Goal: Book appointment/travel/reservation

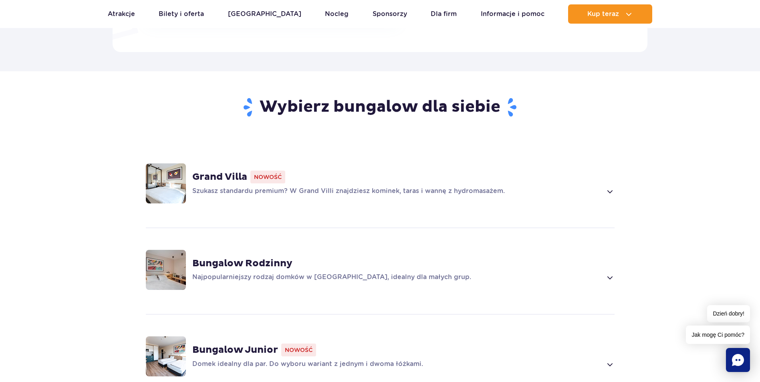
scroll to position [481, 0]
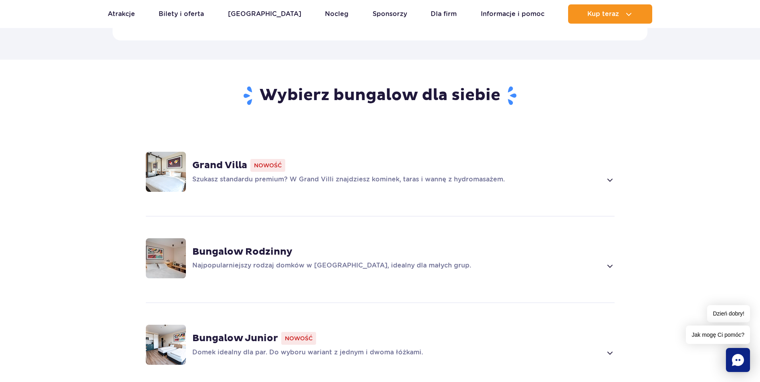
click at [607, 175] on span at bounding box center [609, 180] width 9 height 10
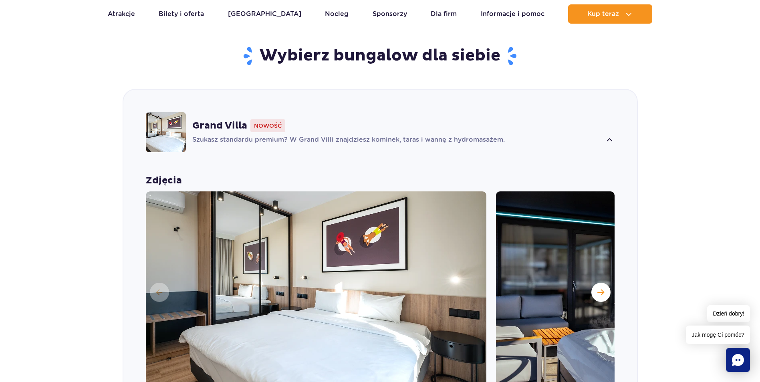
scroll to position [561, 0]
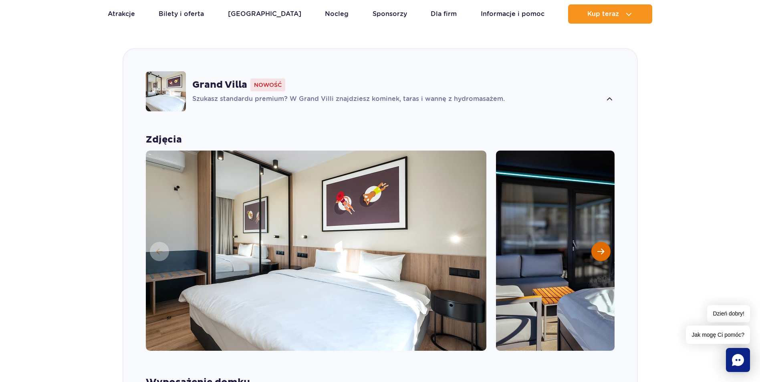
click at [599, 242] on button "Następny slajd" at bounding box center [600, 251] width 19 height 19
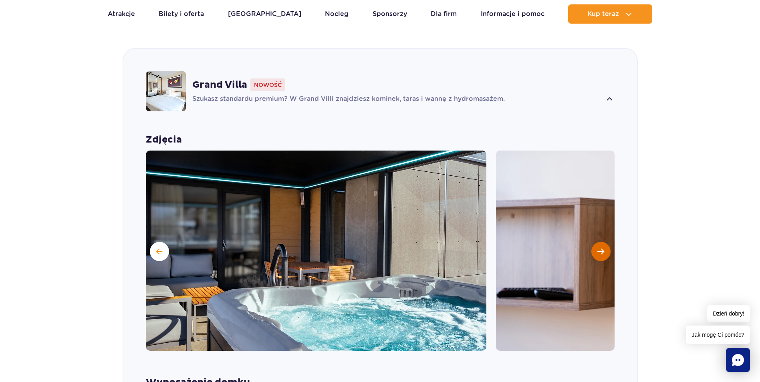
click at [601, 248] on span "Następny slajd" at bounding box center [600, 251] width 7 height 7
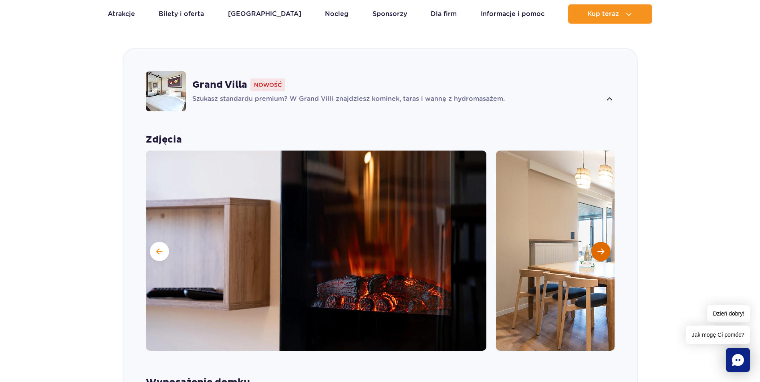
click at [601, 248] on span "Następny slajd" at bounding box center [600, 251] width 7 height 7
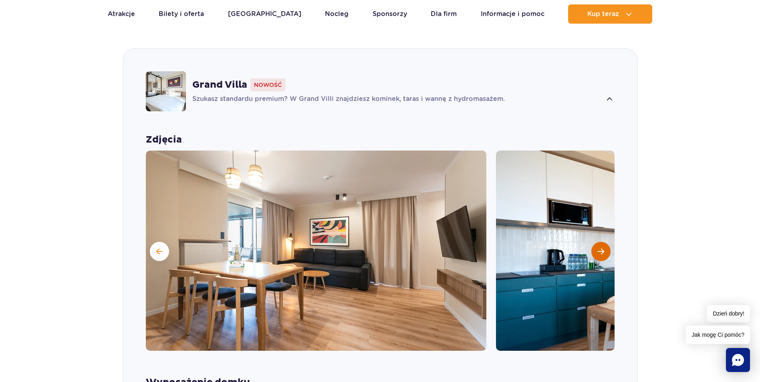
click at [601, 248] on span "Następny slajd" at bounding box center [600, 251] width 7 height 7
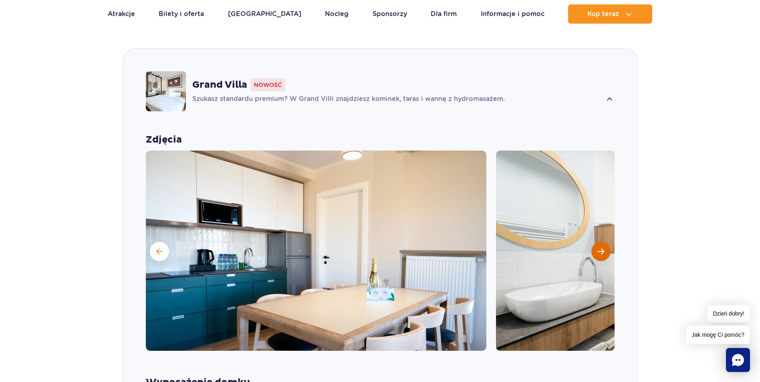
click at [601, 248] on span "Następny slajd" at bounding box center [600, 251] width 7 height 7
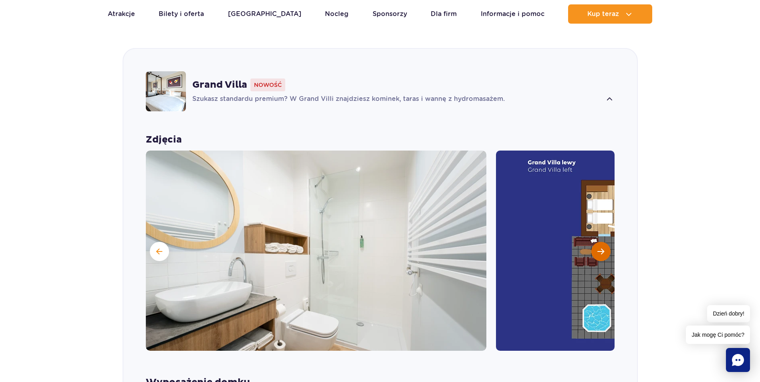
click at [601, 248] on span "Następny slajd" at bounding box center [600, 251] width 7 height 7
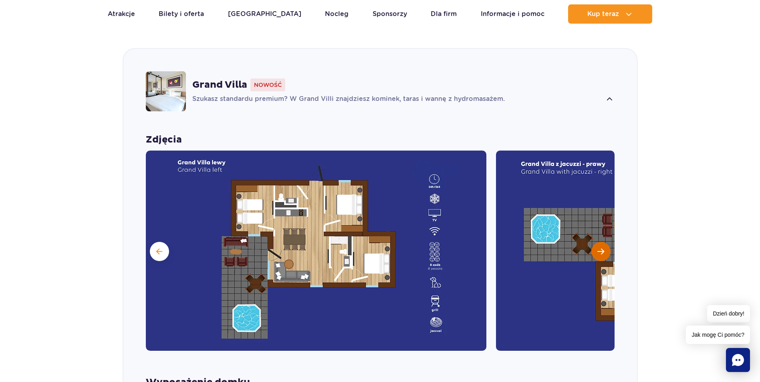
click at [599, 242] on button "Następny slajd" at bounding box center [600, 251] width 19 height 19
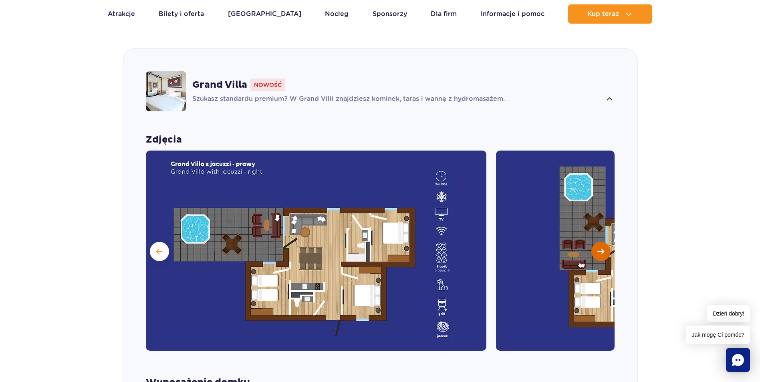
click at [599, 242] on button "Następny slajd" at bounding box center [600, 251] width 19 height 19
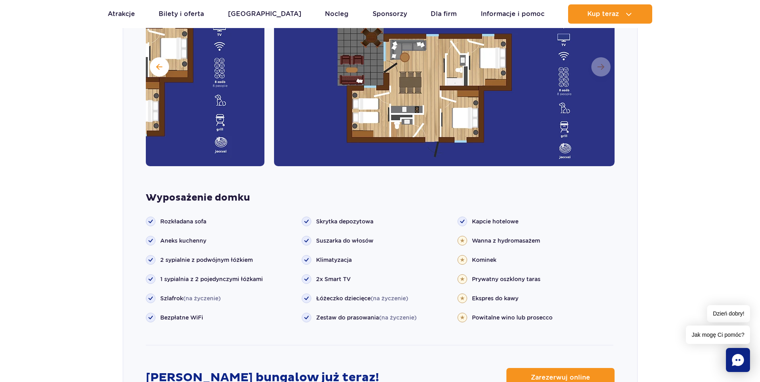
scroll to position [761, 0]
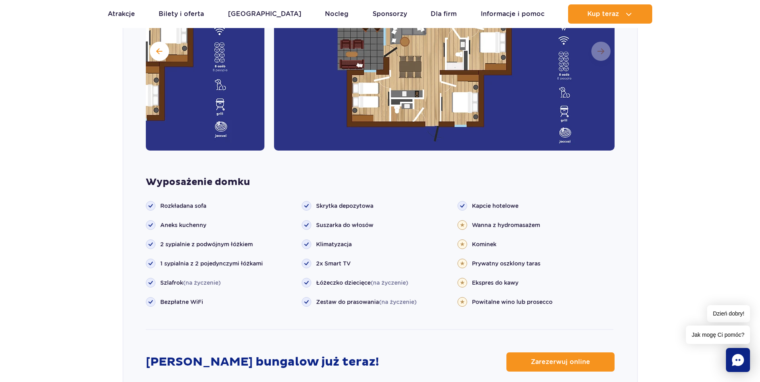
drag, startPoint x: 561, startPoint y: 346, endPoint x: 571, endPoint y: 334, distance: 15.9
click at [561, 352] on link "Zarezerwuj online" at bounding box center [560, 361] width 108 height 19
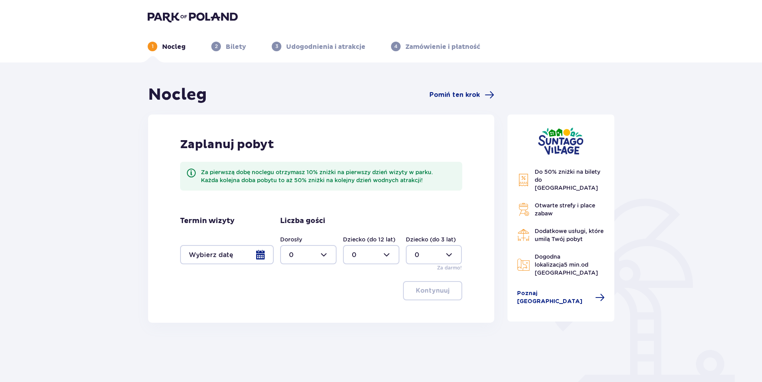
click at [260, 253] on div at bounding box center [227, 254] width 94 height 19
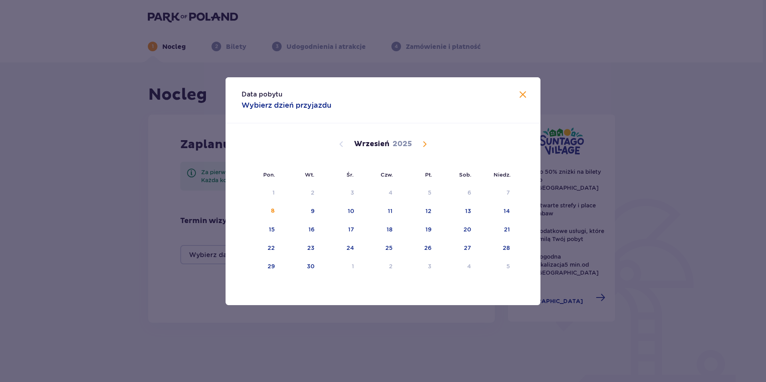
click at [424, 143] on span "Calendar" at bounding box center [425, 144] width 10 height 10
click at [394, 247] on div "22" at bounding box center [378, 248] width 39 height 18
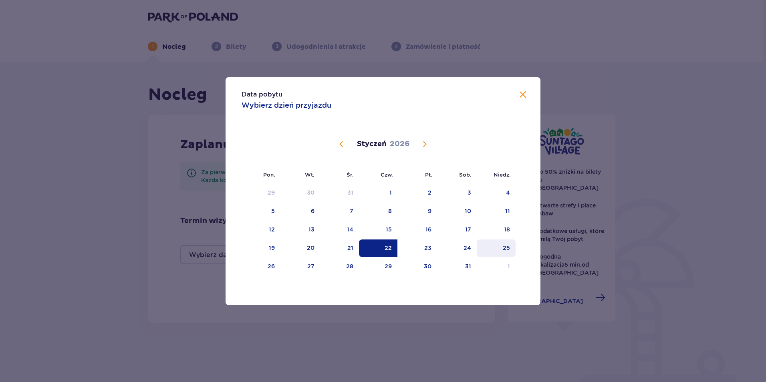
click at [499, 247] on div "25" at bounding box center [496, 248] width 39 height 18
type input "22.01.26 - 25.01.26"
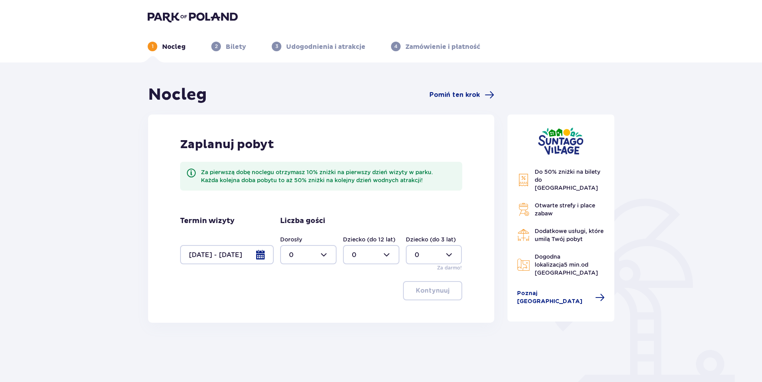
click at [325, 253] on div at bounding box center [308, 254] width 56 height 19
click at [295, 321] on div "5" at bounding box center [308, 323] width 39 height 9
click at [327, 255] on div at bounding box center [308, 254] width 56 height 19
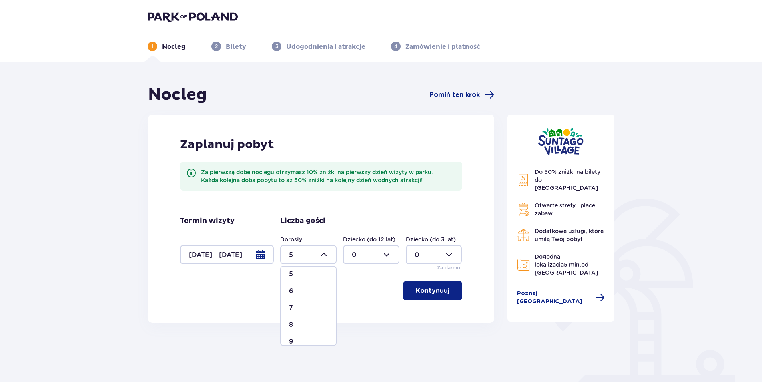
click at [292, 306] on p "7" at bounding box center [291, 308] width 4 height 9
type input "7"
click at [388, 253] on div at bounding box center [371, 254] width 56 height 19
click at [356, 293] on div "1" at bounding box center [371, 296] width 39 height 9
type input "1"
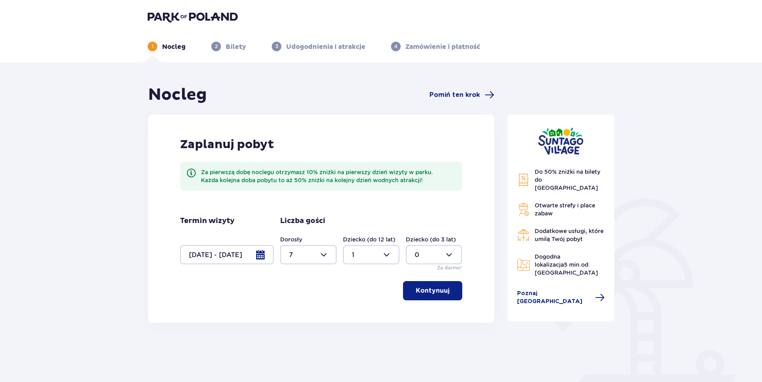
click at [438, 287] on p "Kontynuuj" at bounding box center [433, 290] width 34 height 9
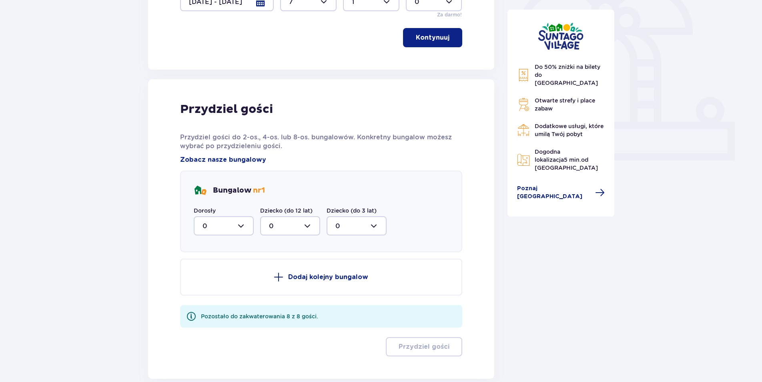
scroll to position [298, 0]
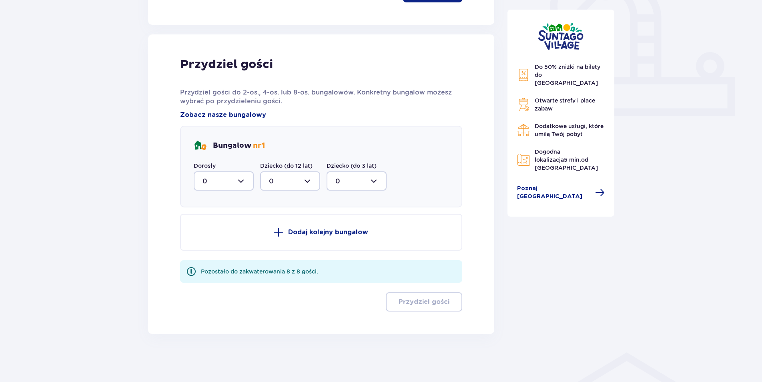
click at [242, 182] on div at bounding box center [224, 180] width 60 height 19
click at [211, 257] on div "7" at bounding box center [224, 259] width 42 height 9
type input "7"
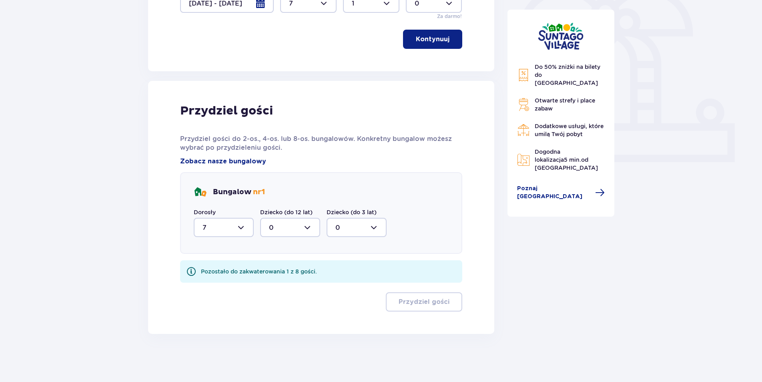
scroll to position [251, 0]
click at [307, 225] on div at bounding box center [290, 227] width 60 height 19
click at [273, 267] on div "1" at bounding box center [290, 268] width 42 height 9
type input "1"
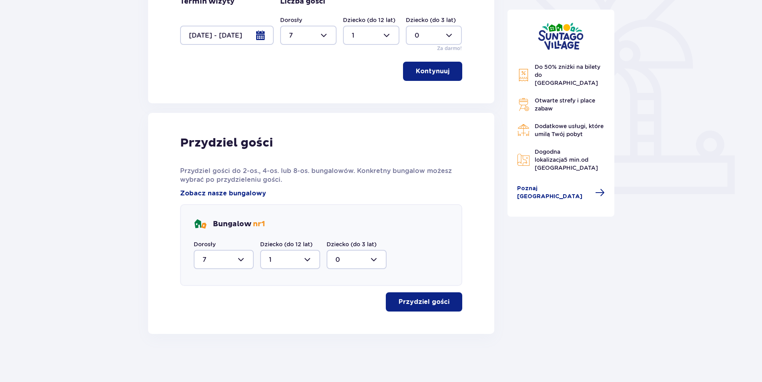
click at [421, 300] on p "Przydziel gości" at bounding box center [424, 302] width 51 height 9
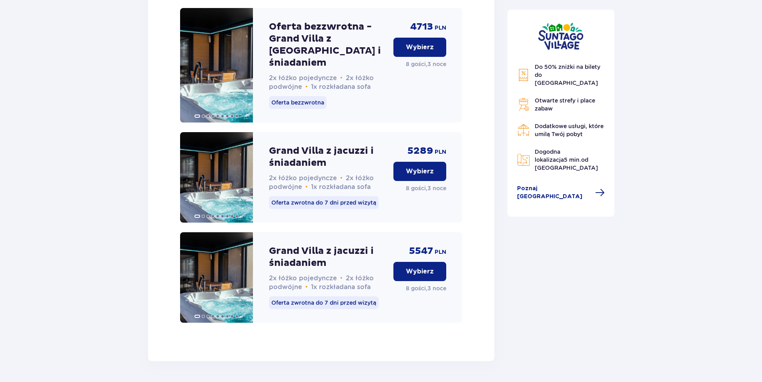
scroll to position [1176, 0]
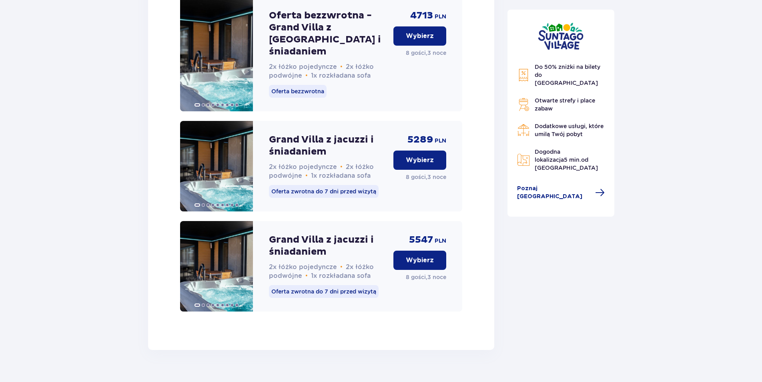
click at [421, 256] on p "Wybierz" at bounding box center [420, 260] width 28 height 9
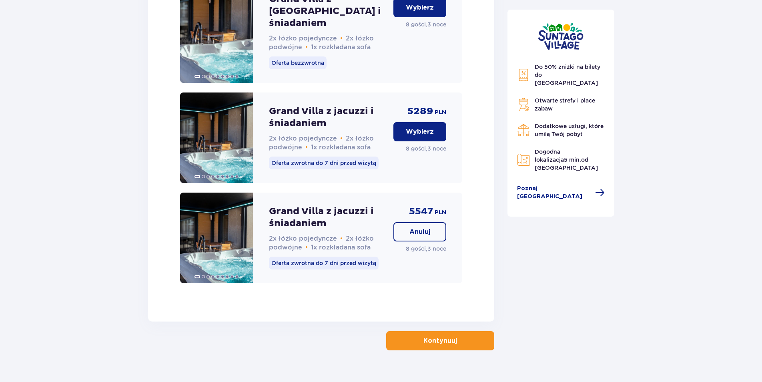
scroll to position [1204, 0]
click at [442, 336] on p "Kontynuuj" at bounding box center [441, 340] width 34 height 9
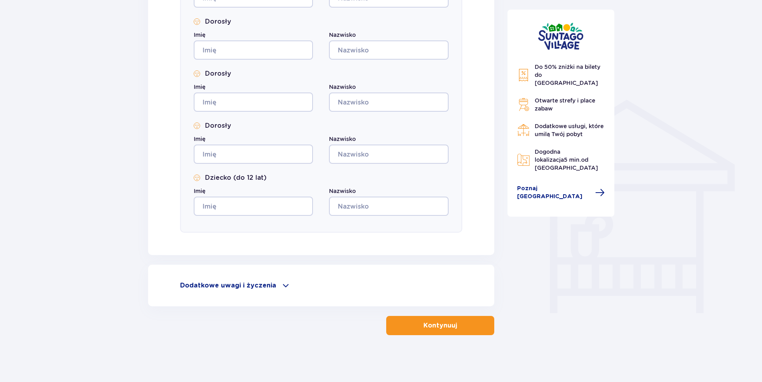
scroll to position [552, 0]
click at [283, 285] on span at bounding box center [286, 284] width 10 height 10
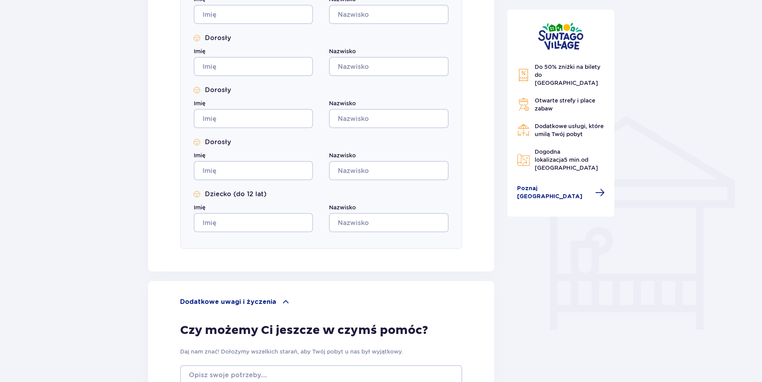
scroll to position [484, 0]
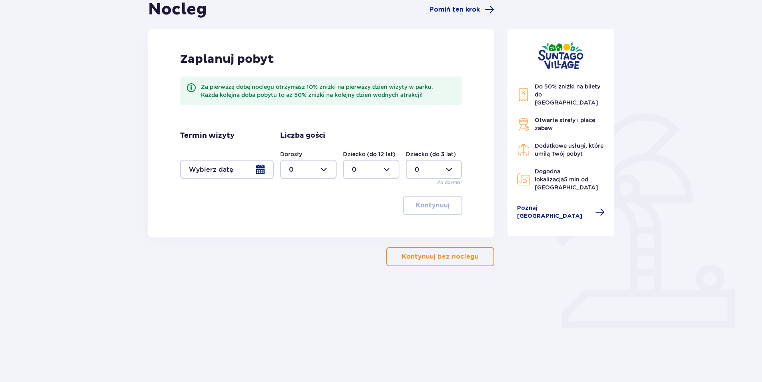
scroll to position [63, 0]
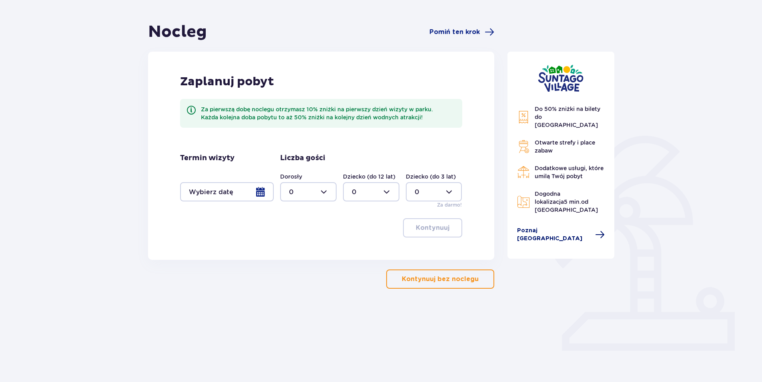
click at [531, 227] on span "Poznaj [GEOGRAPHIC_DATA]" at bounding box center [554, 235] width 74 height 16
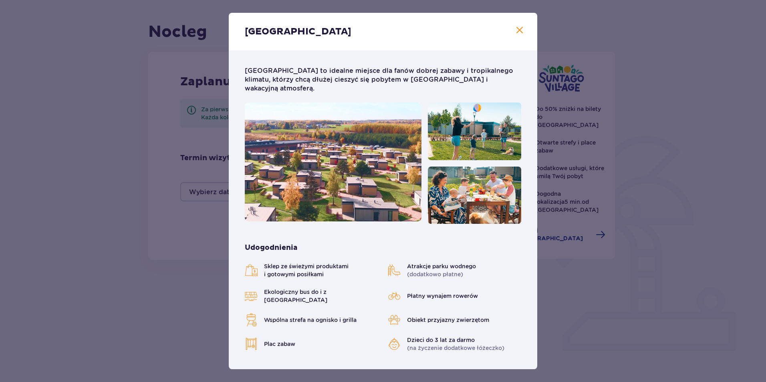
click at [518, 28] on span at bounding box center [520, 31] width 10 height 10
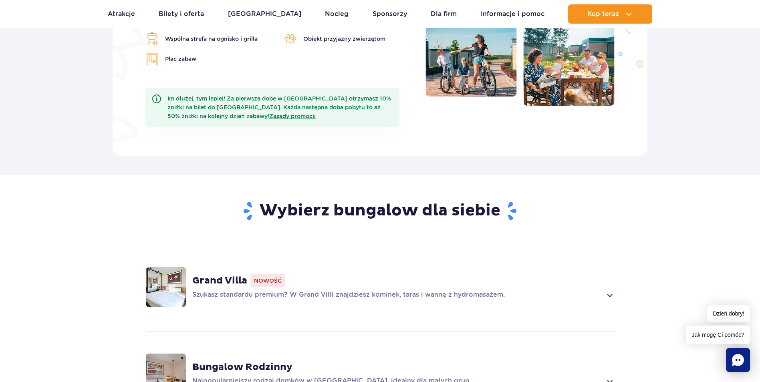
scroll to position [361, 0]
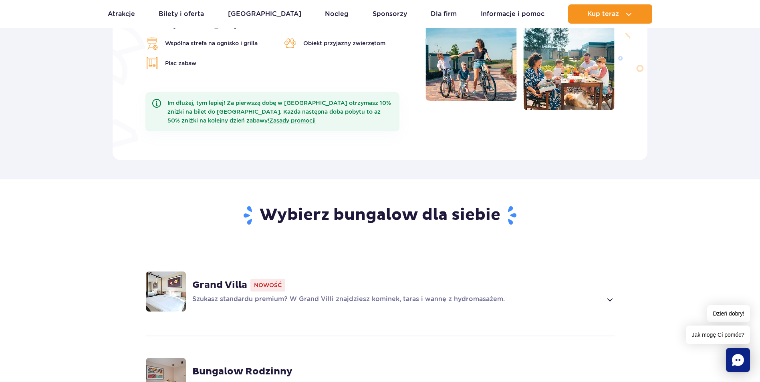
click at [610, 295] on span at bounding box center [609, 300] width 9 height 10
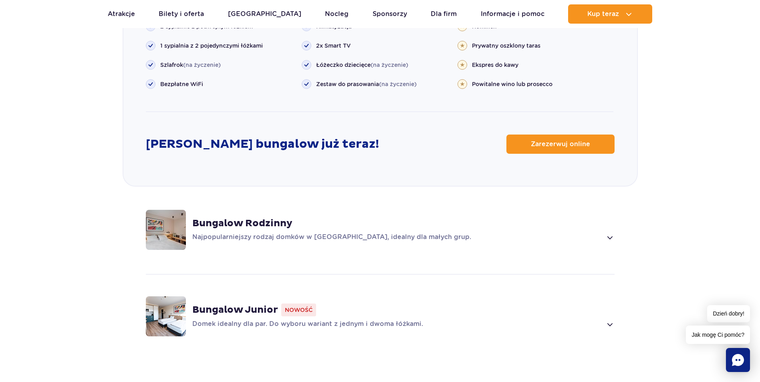
scroll to position [1001, 0]
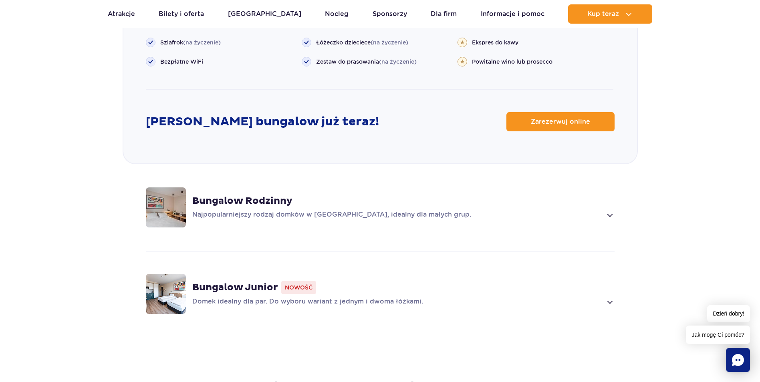
click at [608, 210] on span at bounding box center [609, 215] width 9 height 10
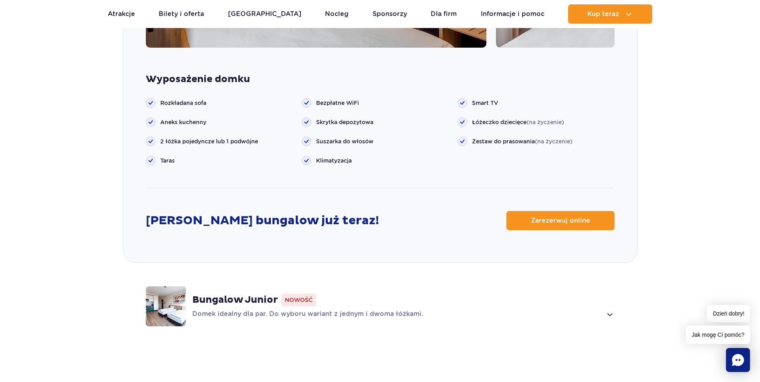
scroll to position [968, 0]
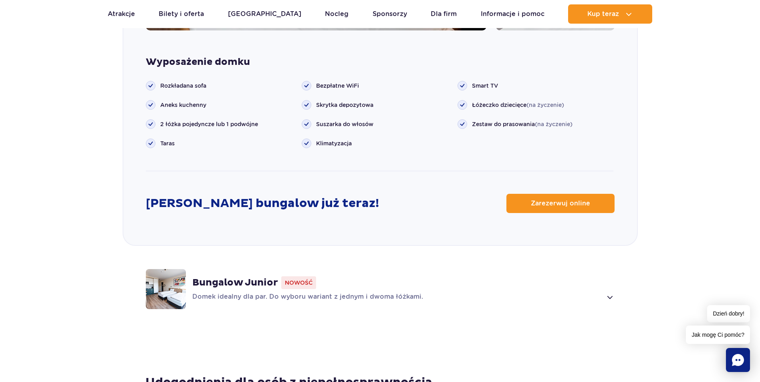
click at [610, 292] on span at bounding box center [609, 297] width 9 height 10
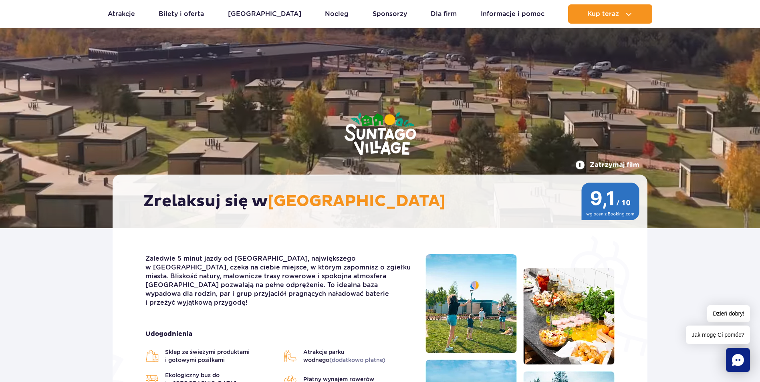
scroll to position [0, 0]
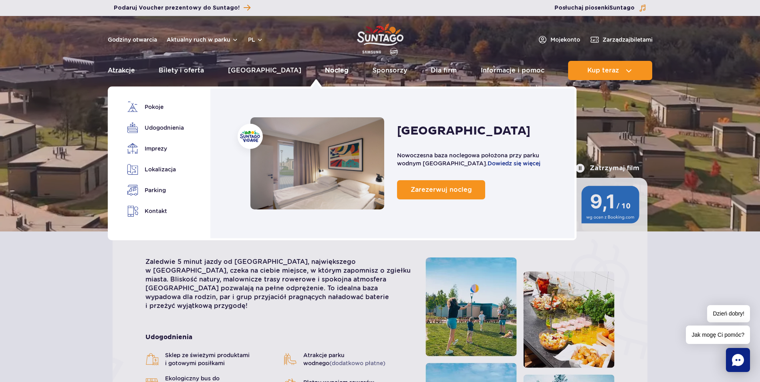
click at [325, 68] on link "Nocleg" at bounding box center [337, 70] width 24 height 19
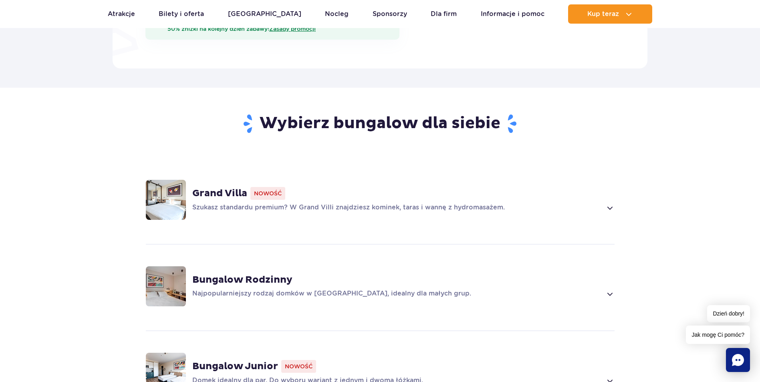
scroll to position [481, 0]
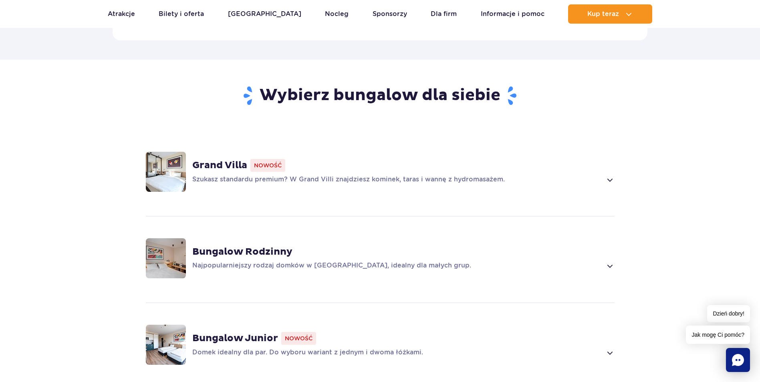
click at [611, 175] on span at bounding box center [609, 180] width 9 height 10
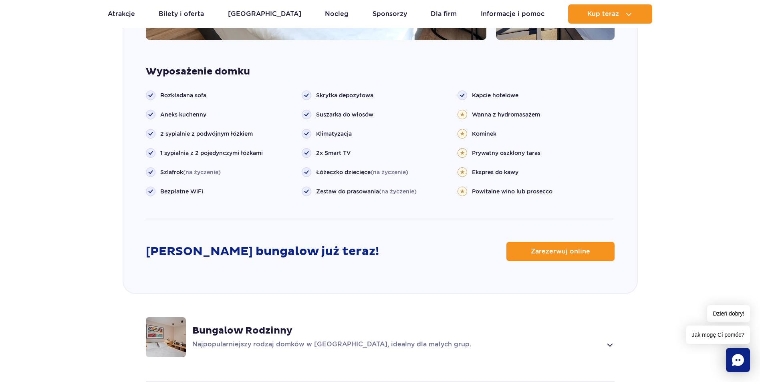
scroll to position [880, 0]
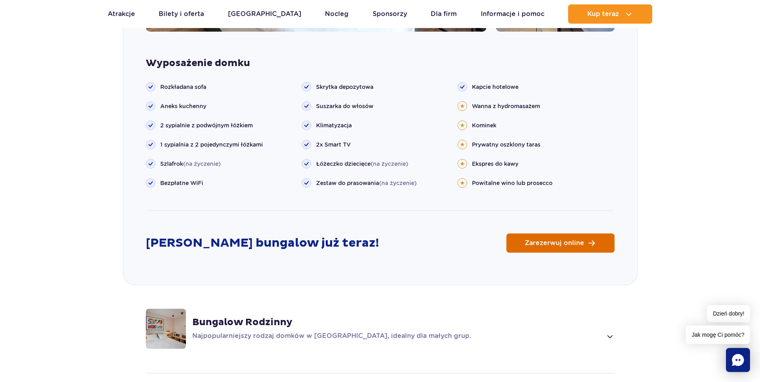
click at [528, 240] on span "Zarezerwuj online" at bounding box center [554, 243] width 59 height 6
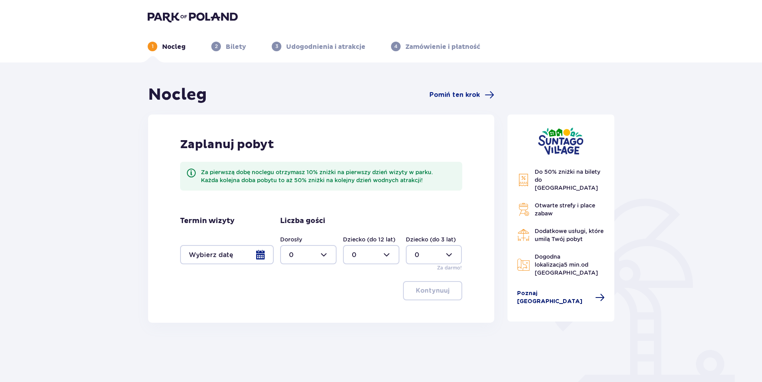
click at [545, 290] on span "Poznaj [GEOGRAPHIC_DATA]" at bounding box center [554, 298] width 74 height 16
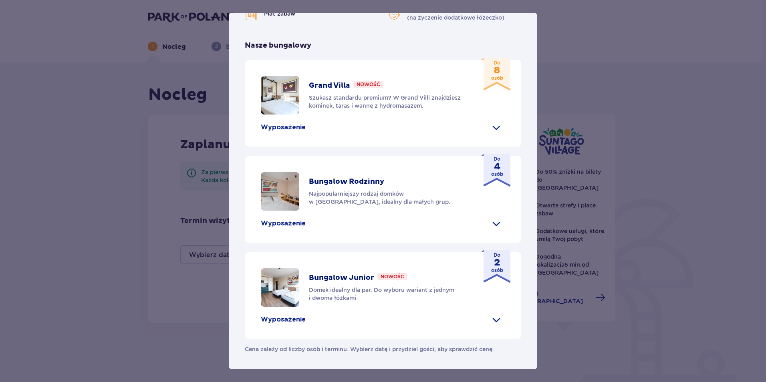
scroll to position [280, 0]
click at [492, 134] on span at bounding box center [496, 127] width 13 height 13
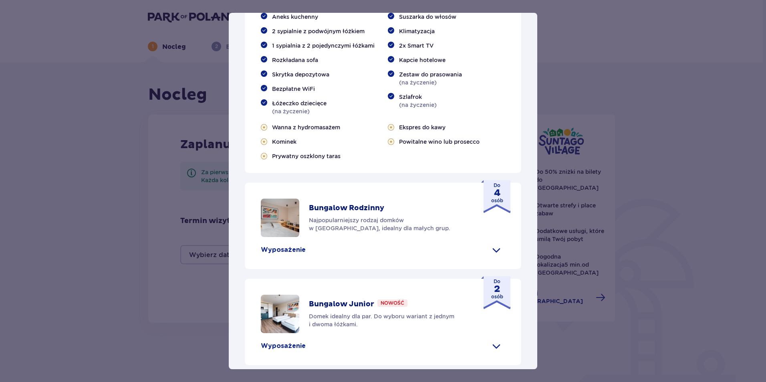
scroll to position [348, 0]
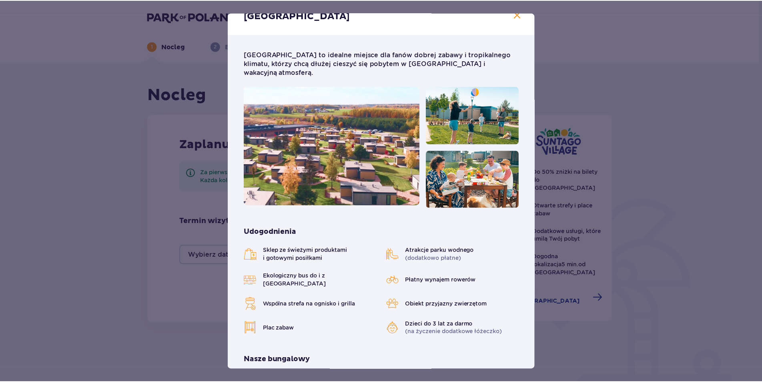
scroll to position [0, 0]
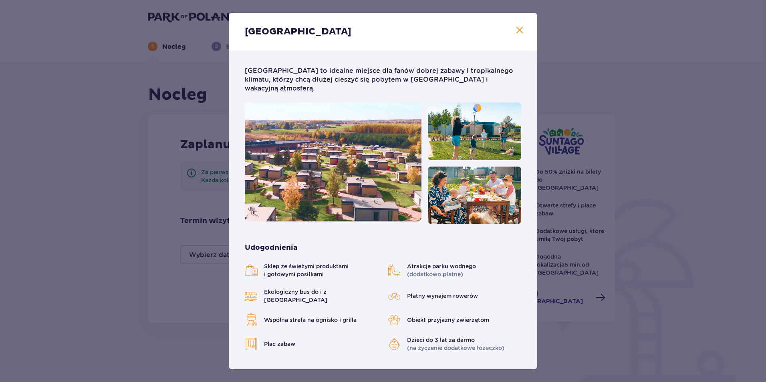
click at [515, 29] on span at bounding box center [520, 31] width 10 height 10
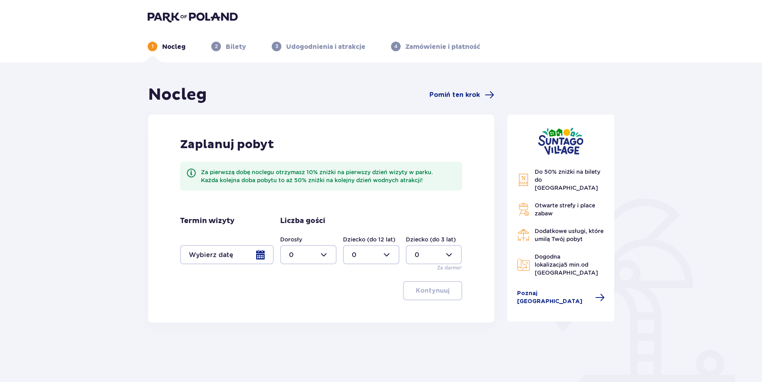
click at [326, 252] on div at bounding box center [308, 254] width 56 height 19
click at [296, 277] on div "7" at bounding box center [308, 276] width 39 height 9
type input "7"
click at [390, 251] on div at bounding box center [371, 254] width 56 height 19
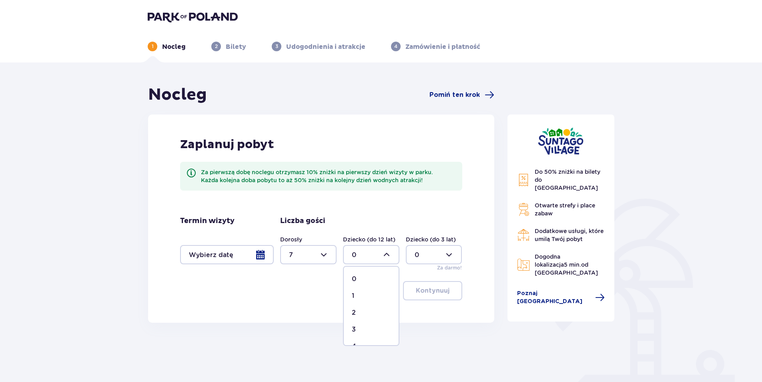
click at [352, 291] on span "1" at bounding box center [371, 296] width 55 height 17
type input "1"
click at [257, 255] on div at bounding box center [227, 254] width 94 height 19
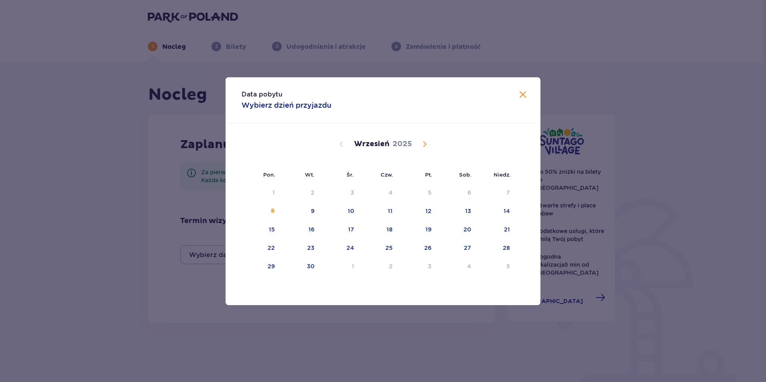
click at [428, 141] on span "Calendar" at bounding box center [425, 144] width 10 height 10
click at [426, 141] on span "Calendar" at bounding box center [425, 144] width 10 height 10
click at [394, 246] on div "22" at bounding box center [378, 248] width 39 height 18
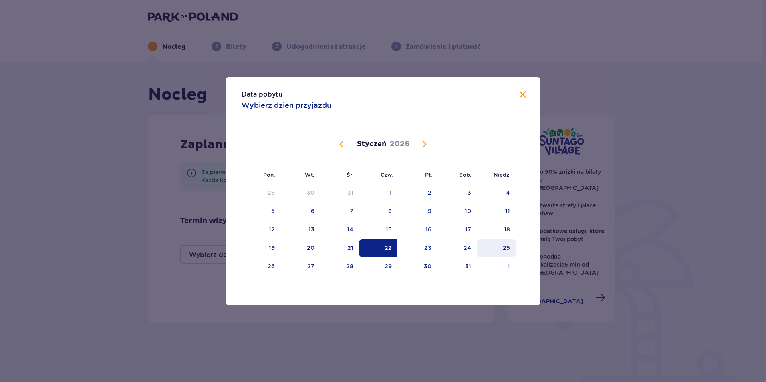
click at [498, 245] on div "25" at bounding box center [496, 248] width 39 height 18
type input "[DATE] - [DATE]"
type input "0"
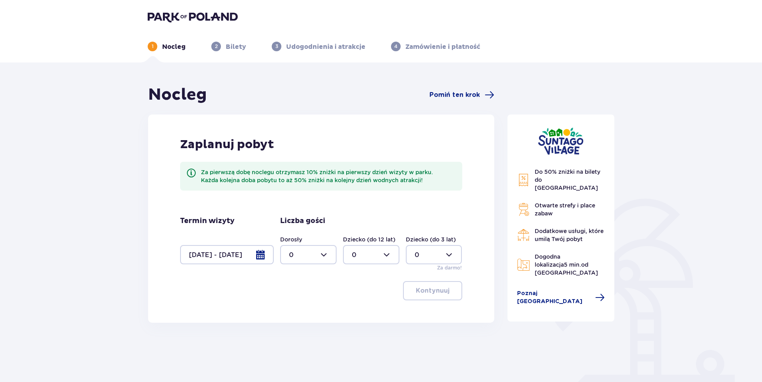
click at [326, 254] on div at bounding box center [308, 254] width 56 height 19
click at [295, 275] on div "7" at bounding box center [308, 276] width 39 height 9
type input "7"
click at [390, 252] on div at bounding box center [371, 254] width 56 height 19
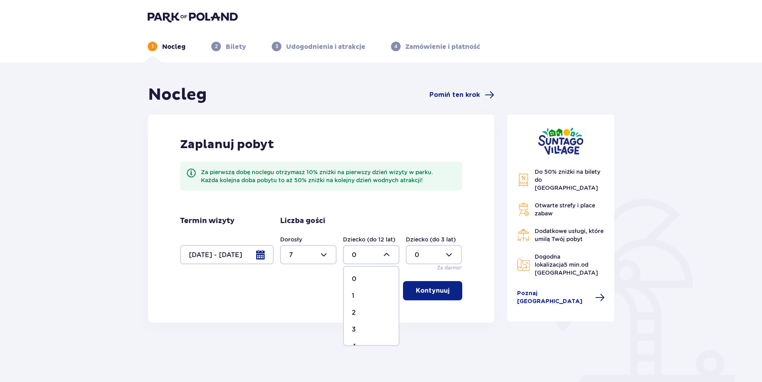
click at [360, 296] on div "1" at bounding box center [371, 296] width 39 height 9
type input "1"
click at [432, 288] on p "Kontynuuj" at bounding box center [433, 290] width 34 height 9
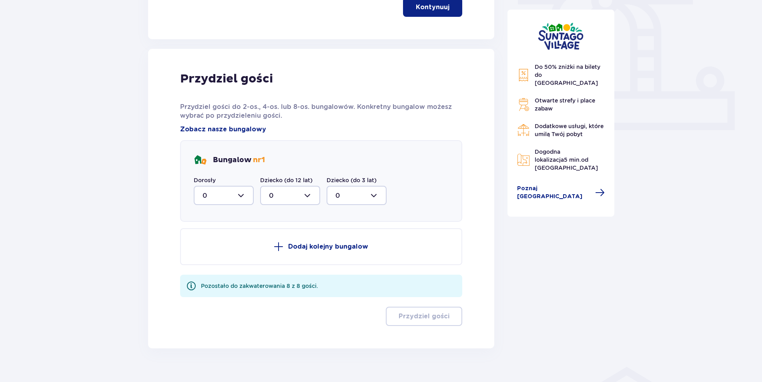
scroll to position [298, 0]
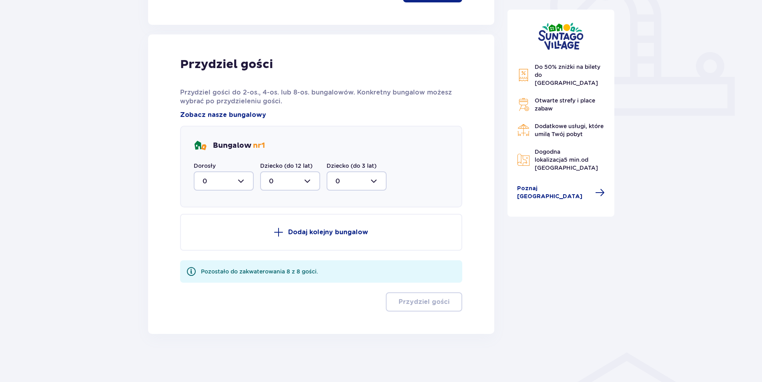
click at [236, 181] on div at bounding box center [224, 180] width 60 height 19
click at [211, 255] on div "7" at bounding box center [224, 259] width 42 height 9
type input "7"
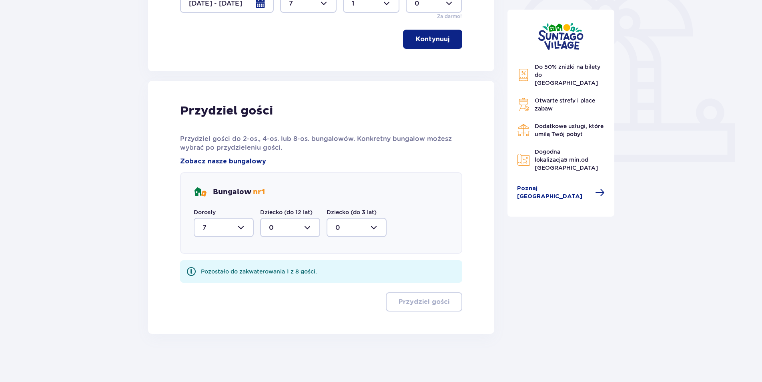
click at [310, 227] on div at bounding box center [290, 227] width 60 height 19
click at [277, 265] on div "1" at bounding box center [290, 268] width 42 height 9
type input "1"
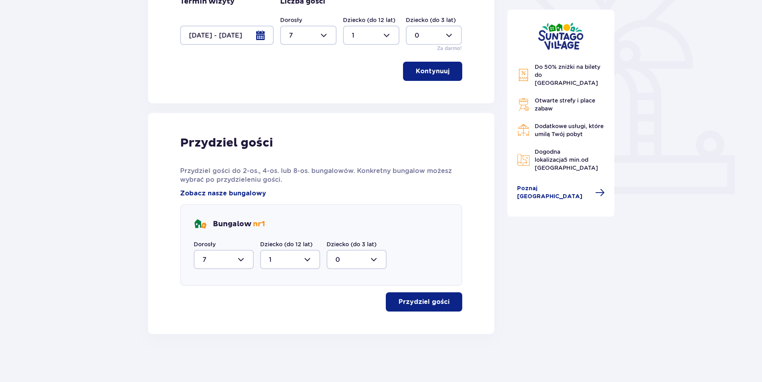
click at [431, 304] on p "Przydziel gości" at bounding box center [424, 302] width 51 height 9
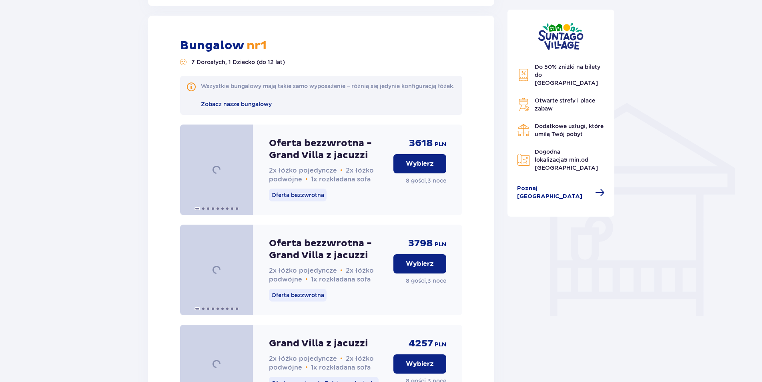
scroll to position [553, 0]
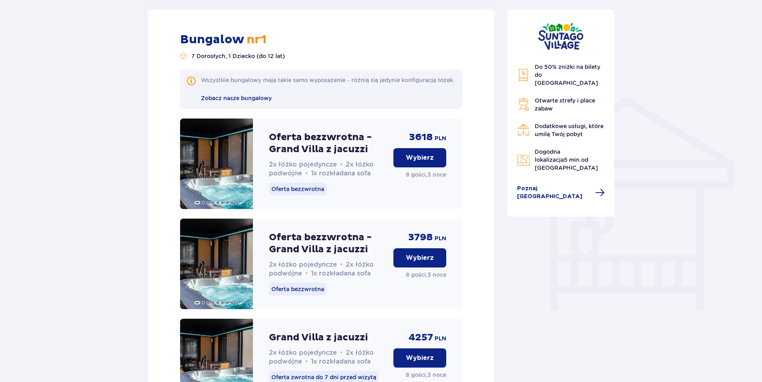
click at [356, 177] on span "1x rozkładana sofa" at bounding box center [341, 173] width 60 height 8
click at [368, 177] on span "1x rozkładana sofa" at bounding box center [341, 173] width 60 height 8
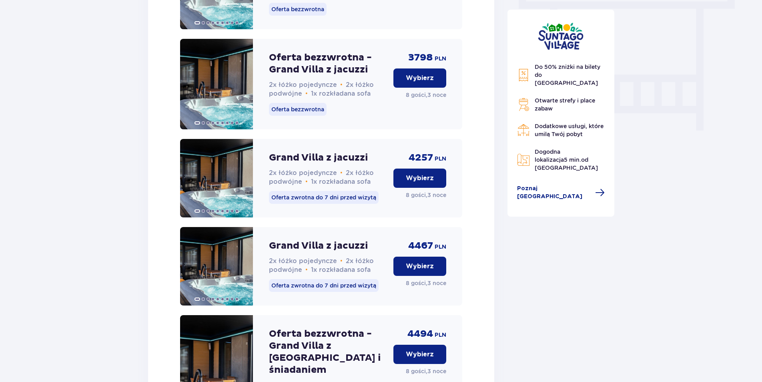
scroll to position [714, 0]
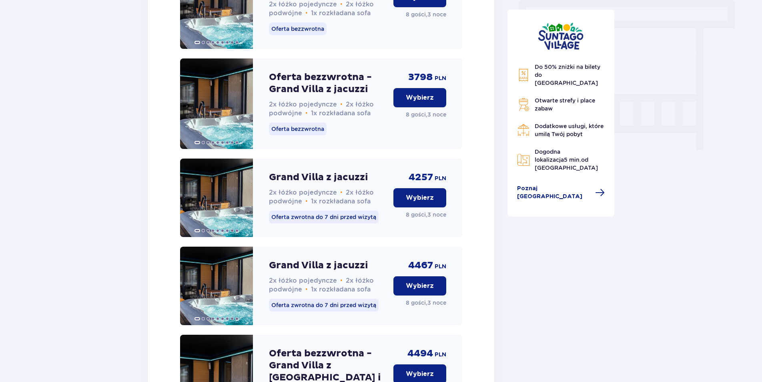
click at [301, 134] on p "Oferta bezzwrotna" at bounding box center [298, 129] width 58 height 13
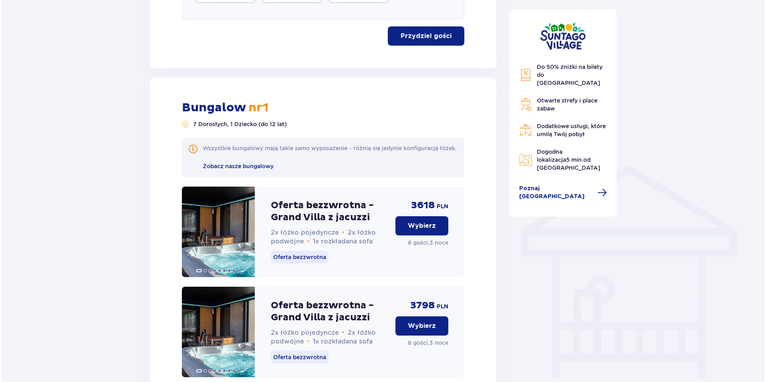
scroll to position [415, 0]
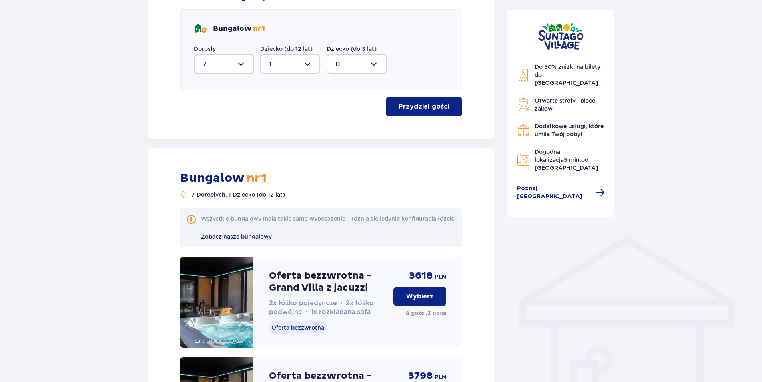
click at [235, 240] on span "Zobacz nasze bungalowy" at bounding box center [236, 236] width 71 height 6
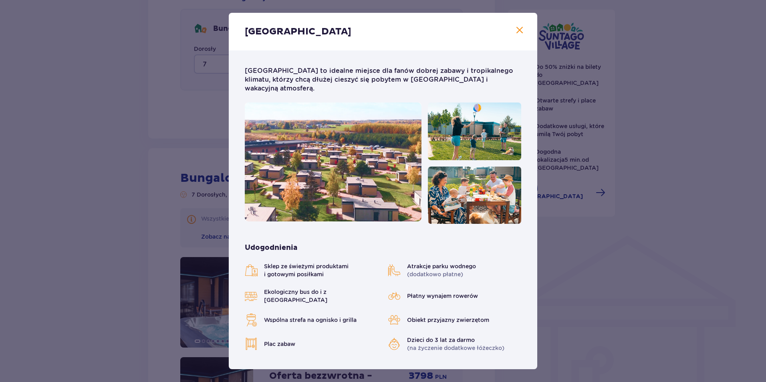
click at [515, 28] on span at bounding box center [520, 31] width 10 height 10
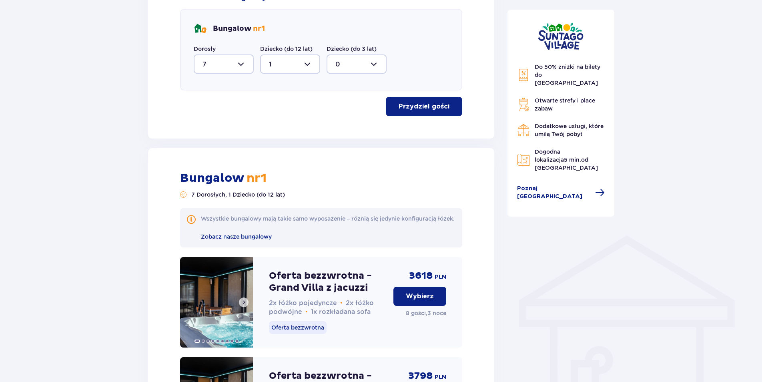
click at [221, 304] on img at bounding box center [216, 302] width 73 height 90
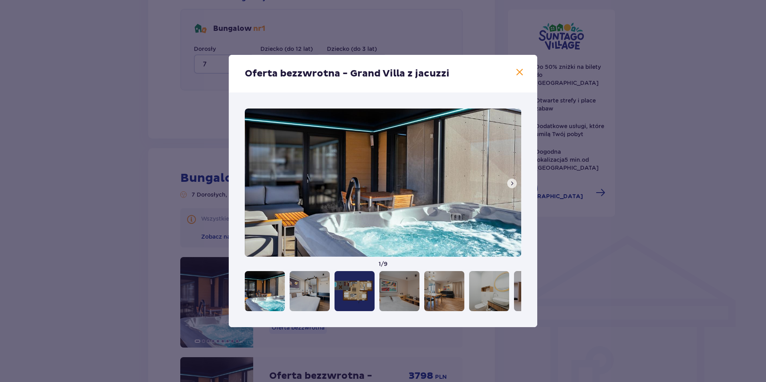
click at [511, 181] on span at bounding box center [512, 183] width 6 height 6
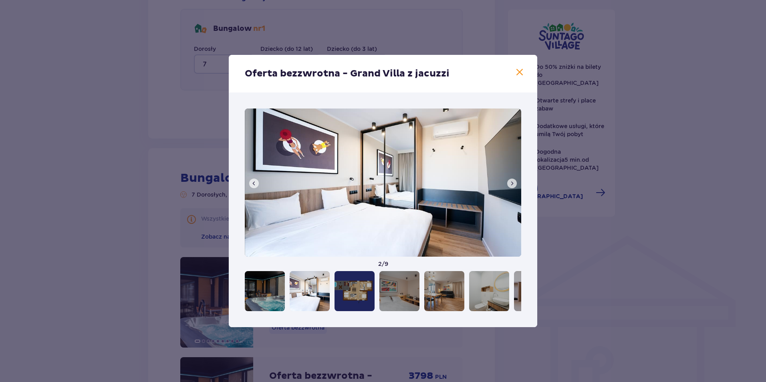
click at [511, 181] on span at bounding box center [512, 183] width 6 height 6
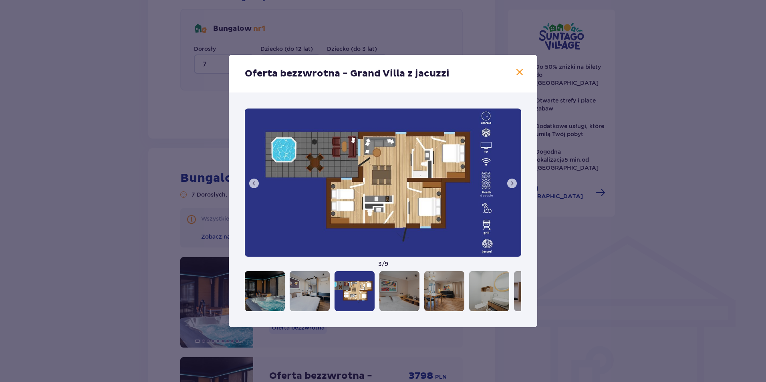
click at [515, 183] on button at bounding box center [512, 184] width 10 height 10
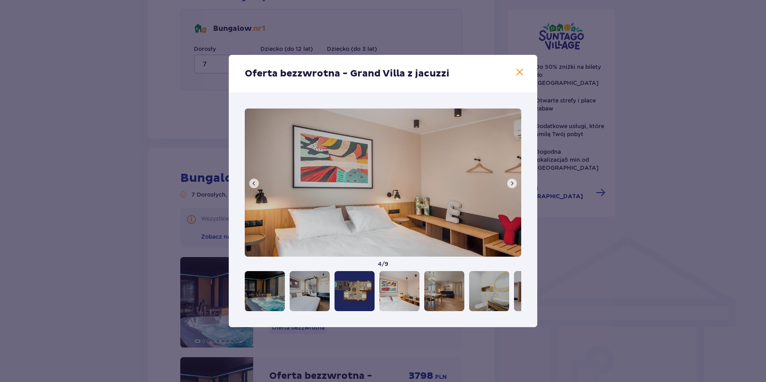
click at [515, 183] on button at bounding box center [512, 184] width 10 height 10
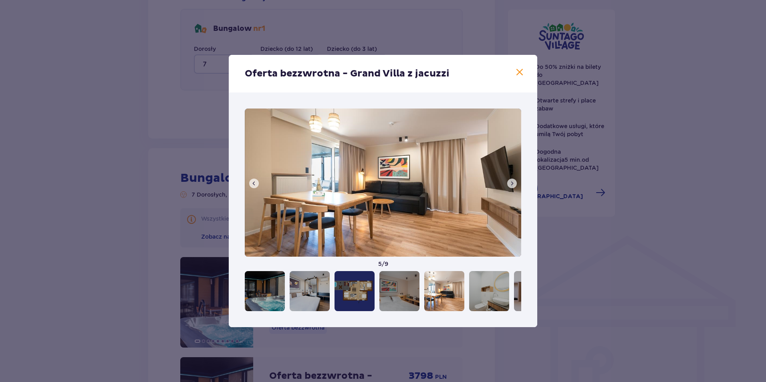
click at [515, 183] on button at bounding box center [512, 184] width 10 height 10
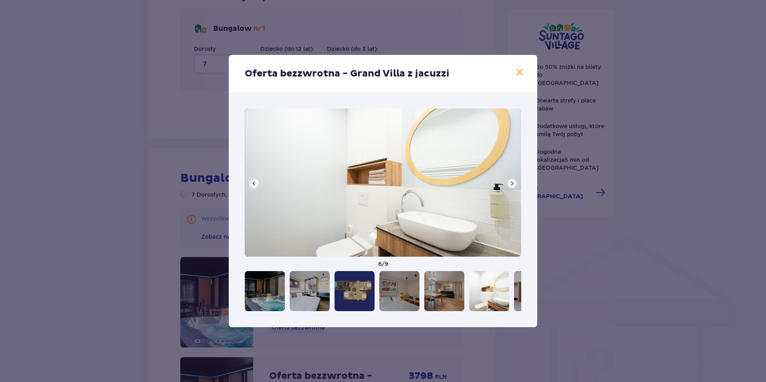
click at [515, 183] on button at bounding box center [512, 184] width 10 height 10
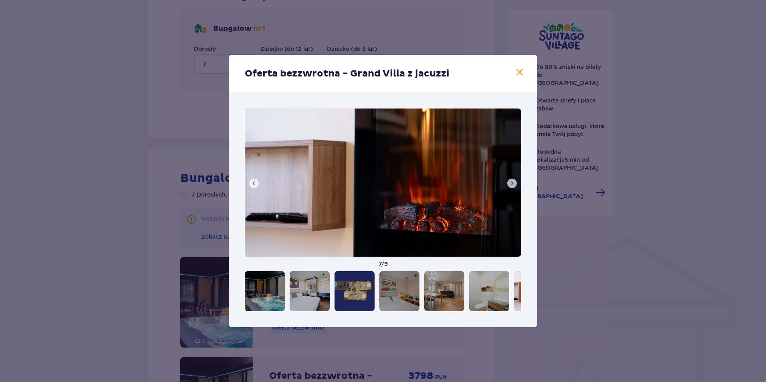
click at [523, 74] on span at bounding box center [520, 73] width 10 height 10
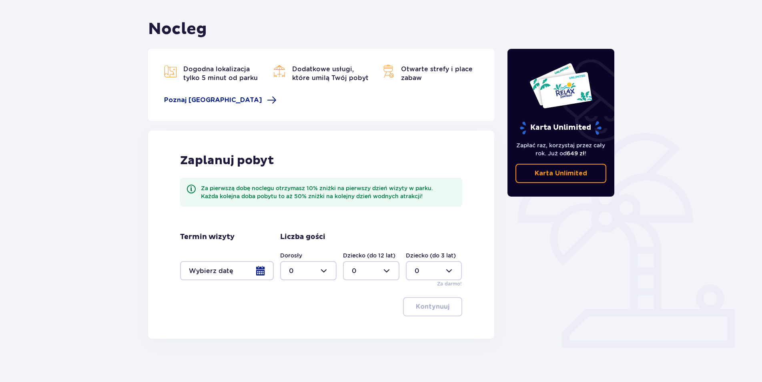
scroll to position [70, 0]
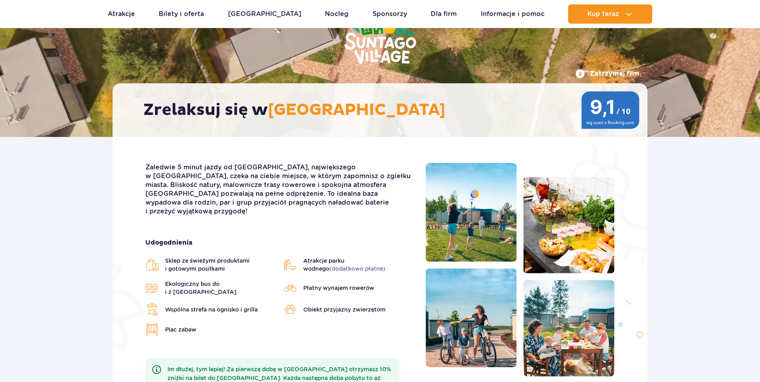
scroll to position [160, 0]
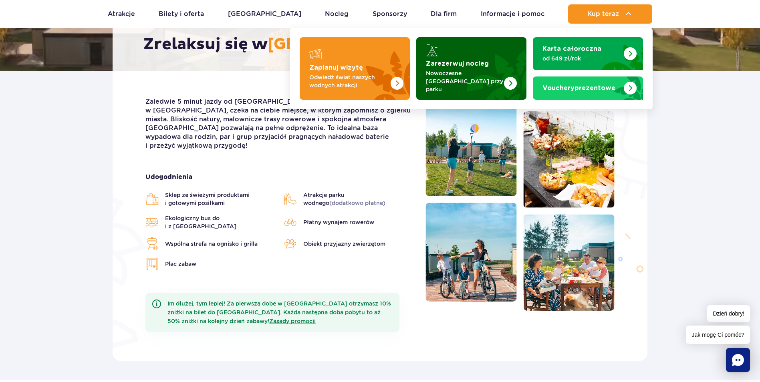
click at [508, 77] on img "Zarezerwuj nocleg" at bounding box center [510, 83] width 13 height 13
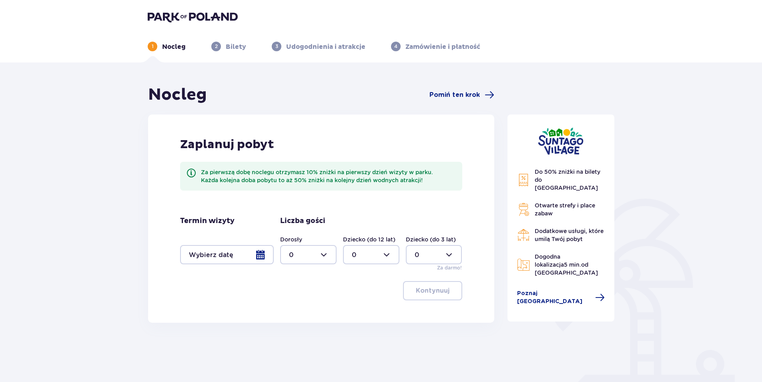
click at [257, 252] on div at bounding box center [227, 254] width 94 height 19
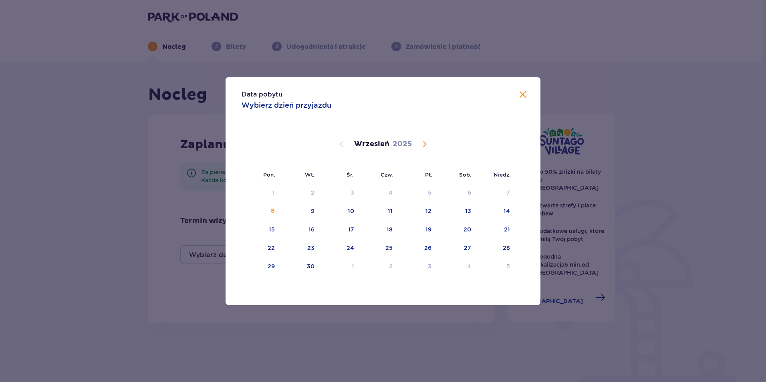
click at [424, 143] on span "Calendar" at bounding box center [425, 144] width 10 height 10
click at [388, 249] on div "22" at bounding box center [387, 248] width 7 height 8
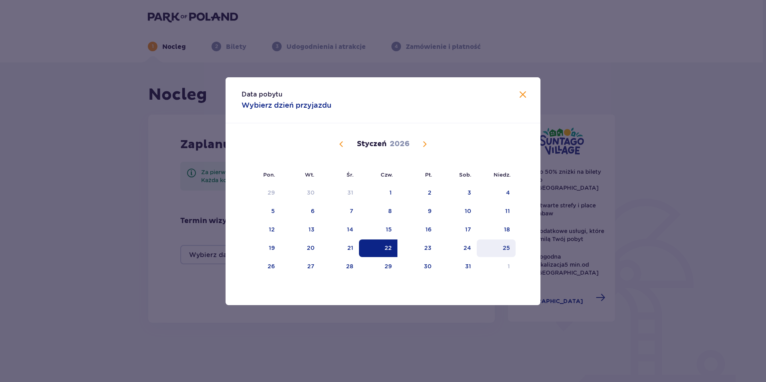
click at [511, 249] on div "25" at bounding box center [496, 248] width 39 height 18
type input "[DATE] - [DATE]"
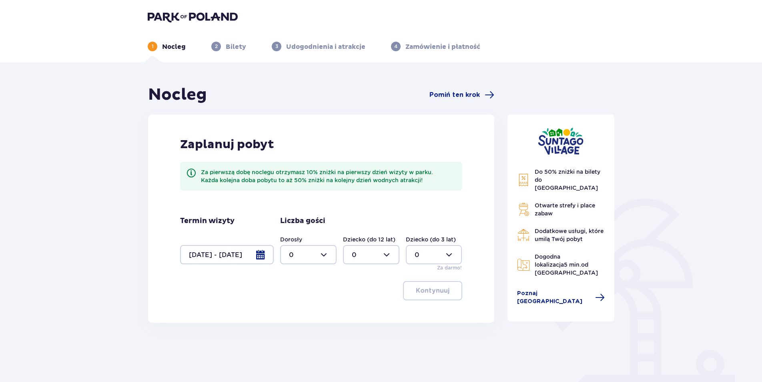
click at [323, 257] on div at bounding box center [308, 254] width 56 height 19
click at [293, 304] on p "4" at bounding box center [291, 306] width 4 height 9
type input "4"
click at [424, 291] on p "Kontynuuj" at bounding box center [433, 290] width 34 height 9
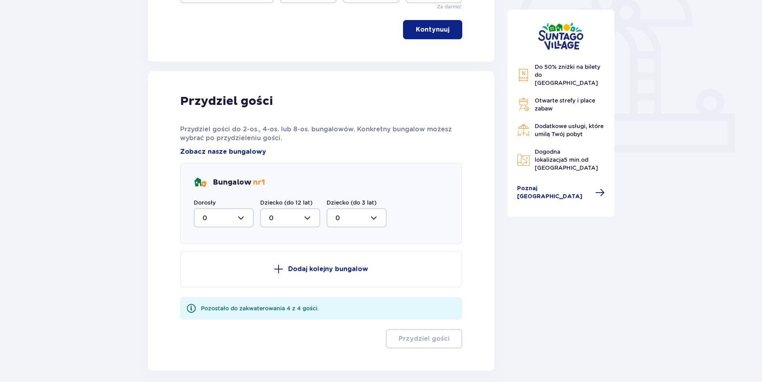
scroll to position [298, 0]
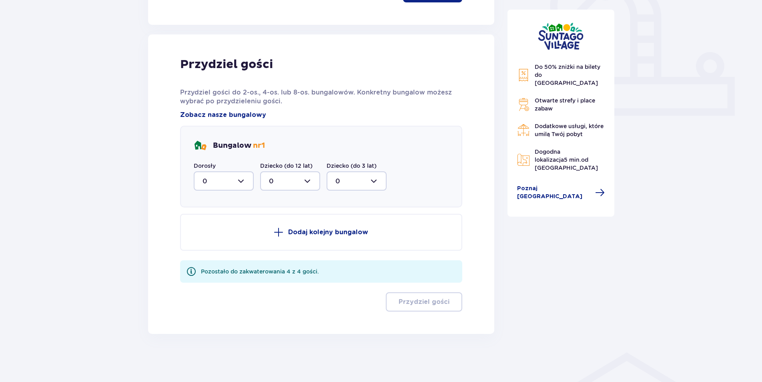
click at [243, 178] on div at bounding box center [224, 180] width 60 height 19
click at [211, 259] on div "4" at bounding box center [224, 259] width 42 height 9
type input "4"
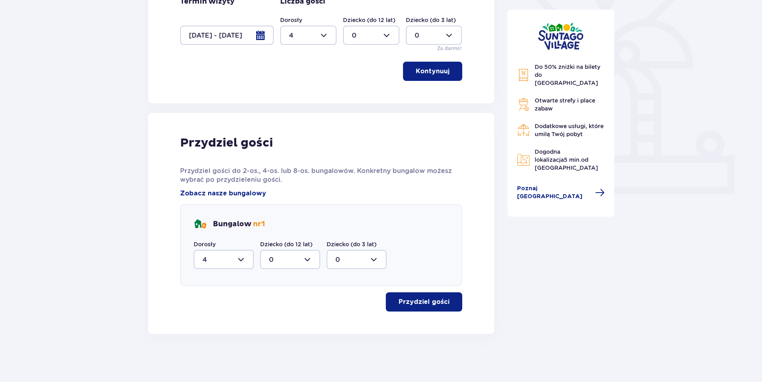
click at [420, 301] on p "Przydziel gości" at bounding box center [424, 302] width 51 height 9
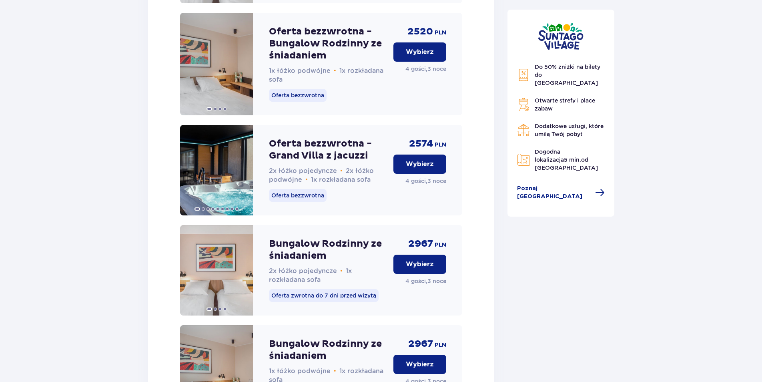
scroll to position [1154, 0]
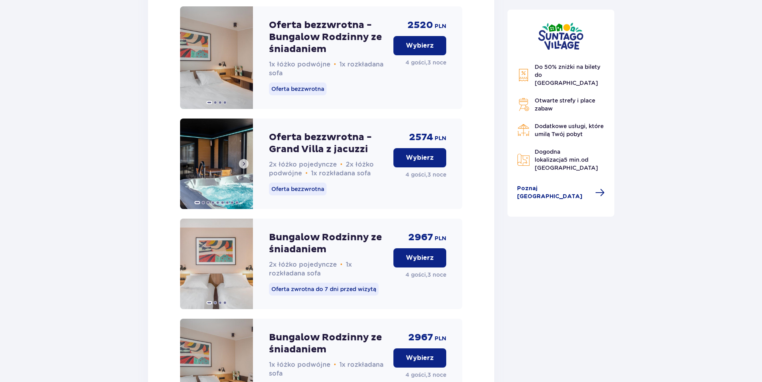
click at [217, 177] on img at bounding box center [216, 164] width 73 height 90
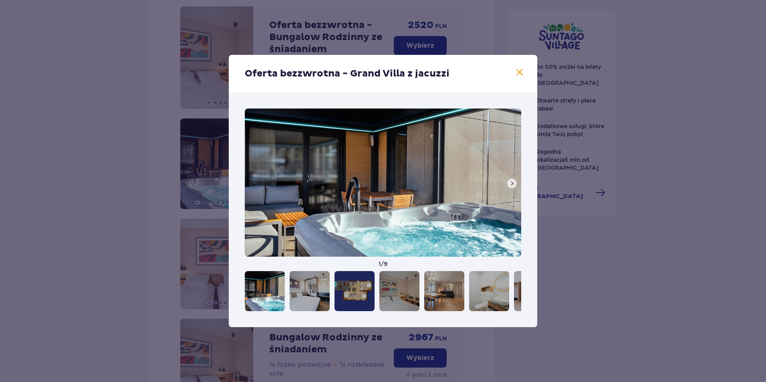
click at [511, 185] on span at bounding box center [512, 183] width 6 height 6
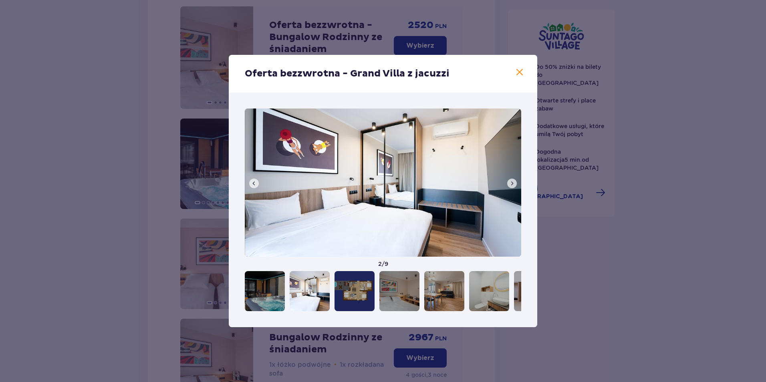
click at [511, 185] on span at bounding box center [512, 183] width 6 height 6
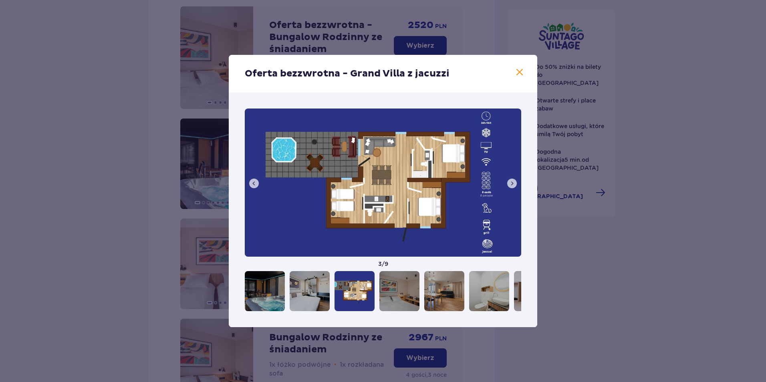
click at [511, 185] on span at bounding box center [512, 183] width 6 height 6
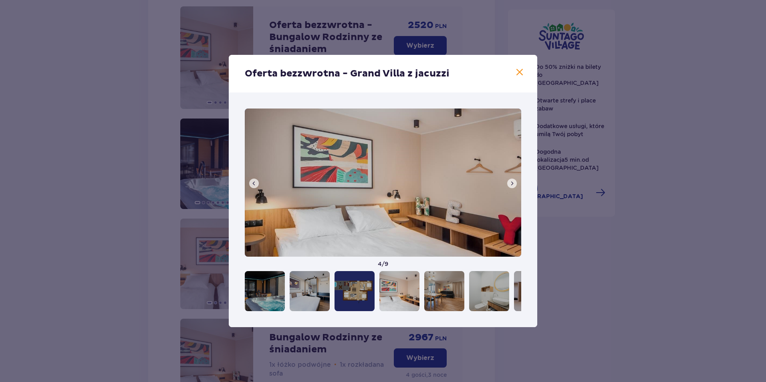
click at [511, 185] on span at bounding box center [512, 183] width 6 height 6
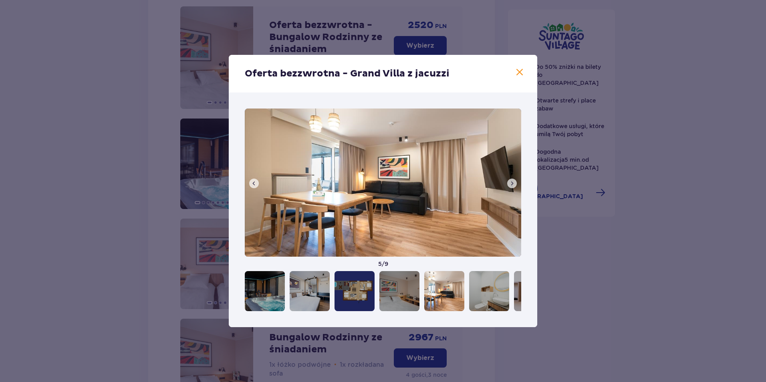
click at [511, 185] on span at bounding box center [512, 183] width 6 height 6
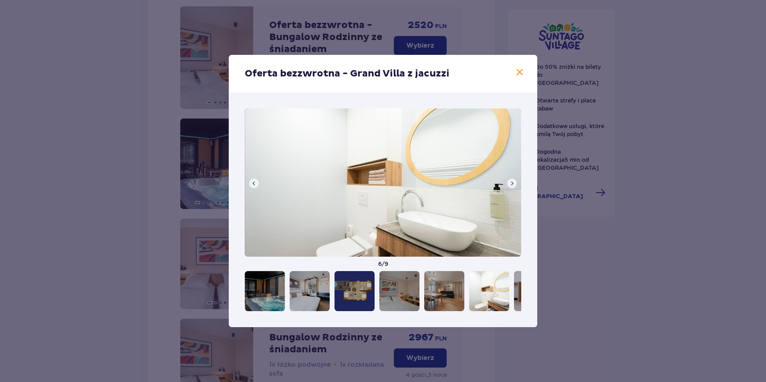
click at [511, 185] on span at bounding box center [512, 183] width 6 height 6
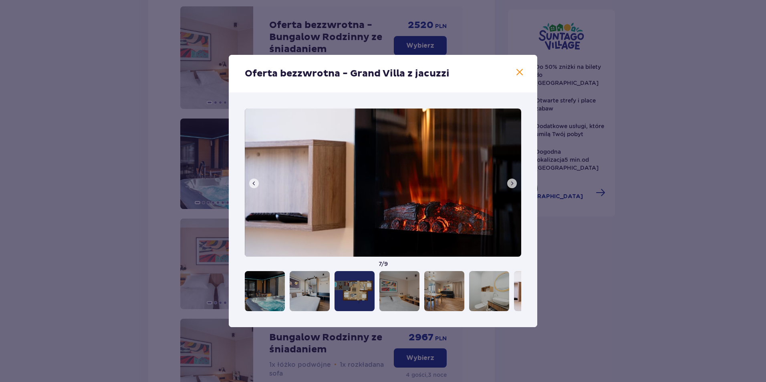
click at [511, 185] on span at bounding box center [512, 183] width 6 height 6
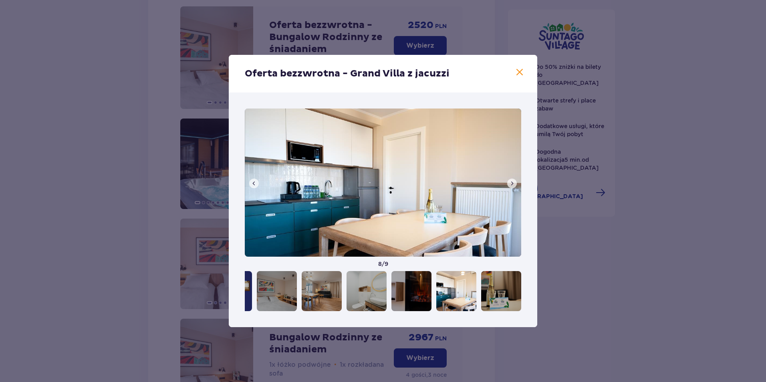
click at [511, 185] on span at bounding box center [512, 183] width 6 height 6
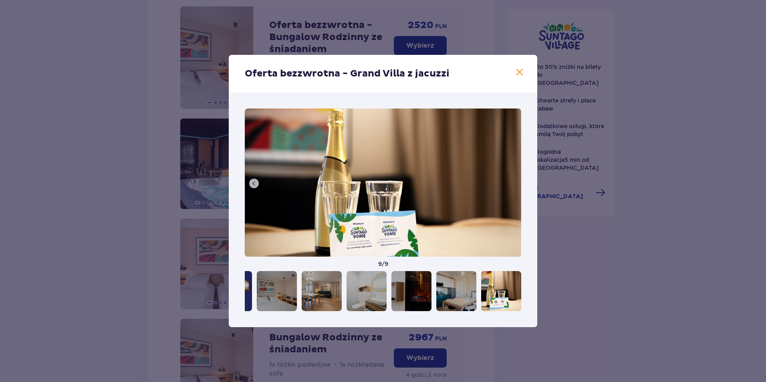
click at [521, 74] on span at bounding box center [520, 73] width 10 height 10
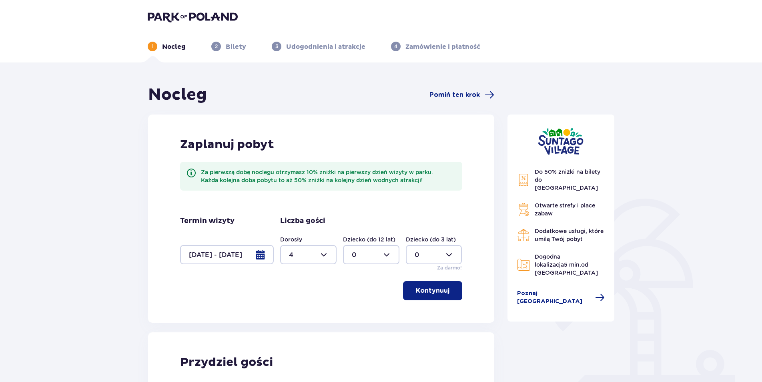
click at [323, 254] on div at bounding box center [308, 254] width 56 height 19
click at [473, 92] on span "Pomiń ten krok" at bounding box center [455, 94] width 50 height 9
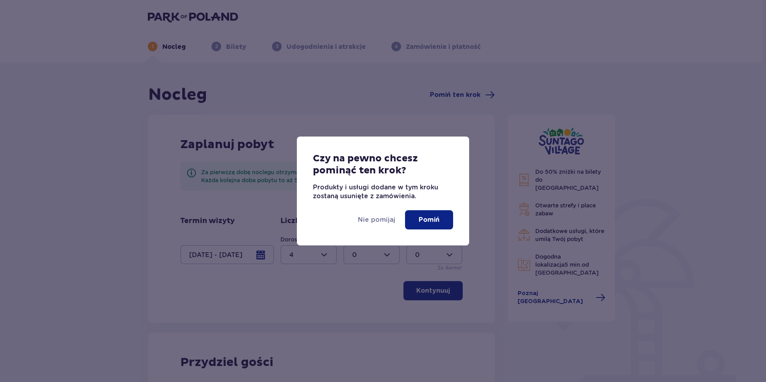
click at [426, 217] on p "Pomiń" at bounding box center [428, 219] width 21 height 9
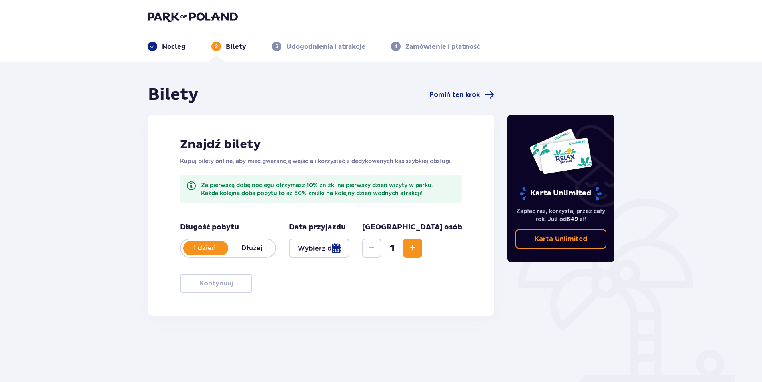
click at [253, 251] on p "Dłużej" at bounding box center [251, 248] width 47 height 9
click at [350, 249] on div at bounding box center [319, 248] width 60 height 19
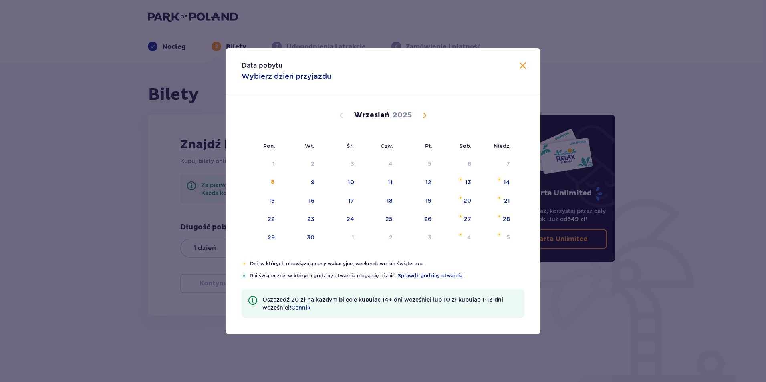
click at [422, 113] on span "Calendar" at bounding box center [425, 116] width 10 height 10
click at [424, 114] on span "Calendar" at bounding box center [425, 116] width 10 height 10
click at [427, 215] on div "23" at bounding box center [427, 219] width 7 height 8
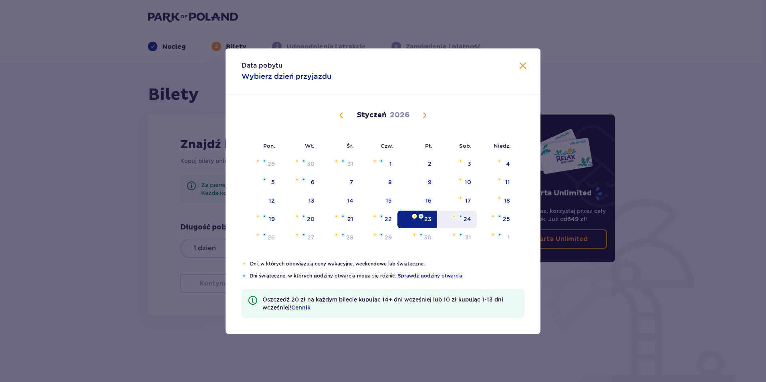
drag, startPoint x: 462, startPoint y: 217, endPoint x: 474, endPoint y: 218, distance: 11.7
click at [462, 217] on img "Choose sobota, 24 stycznia 2026 as your check-out date. It’s available." at bounding box center [460, 216] width 5 height 5
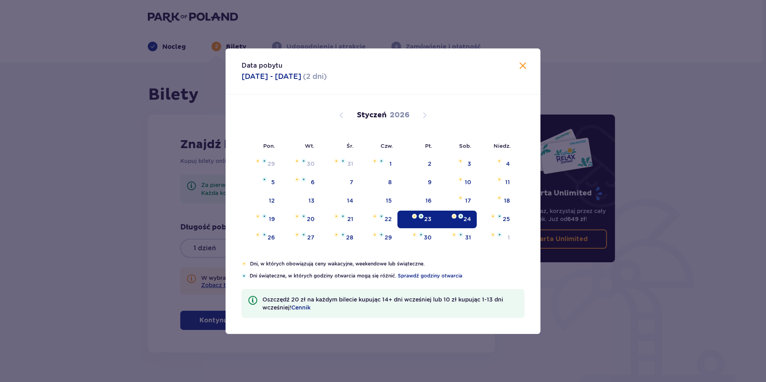
type input "[DATE] - [DATE]"
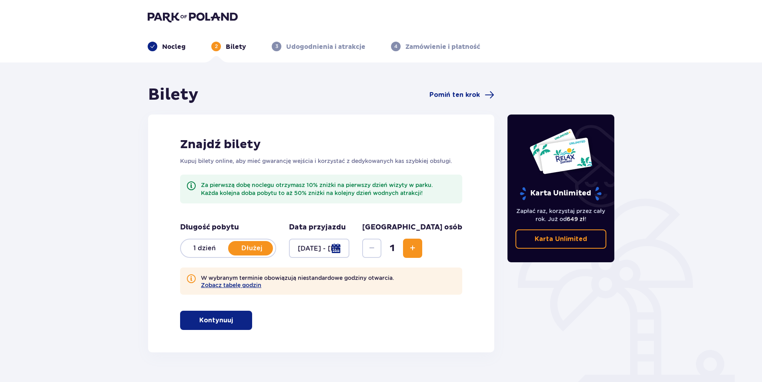
click at [418, 246] on span "Increase" at bounding box center [413, 248] width 10 height 10
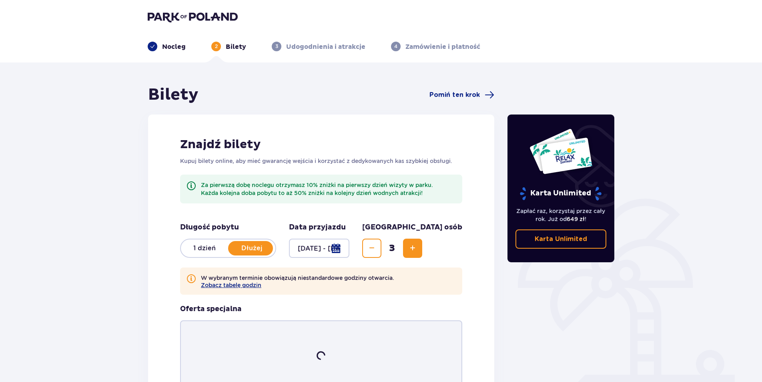
click at [418, 246] on span "Increase" at bounding box center [413, 248] width 10 height 10
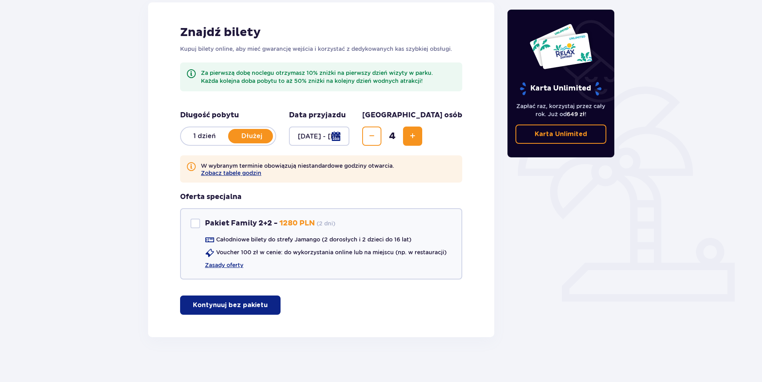
scroll to position [115, 0]
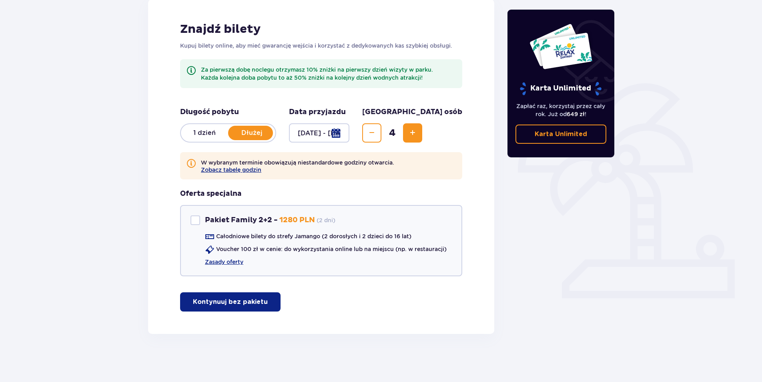
click at [244, 304] on p "Kontynuuj bez pakietu" at bounding box center [230, 302] width 75 height 9
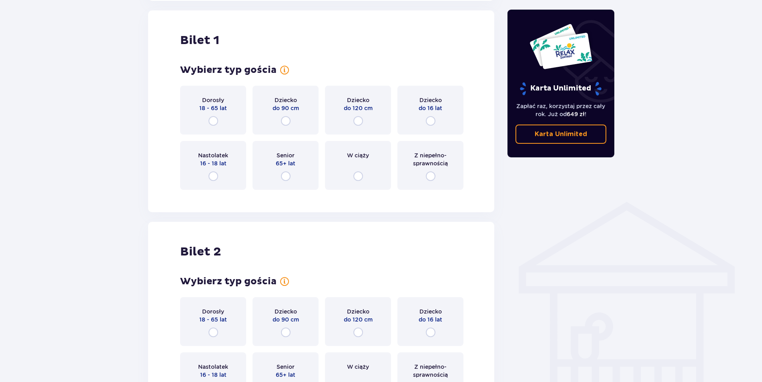
scroll to position [449, 0]
click at [216, 119] on input "radio" at bounding box center [214, 120] width 10 height 10
radio input "true"
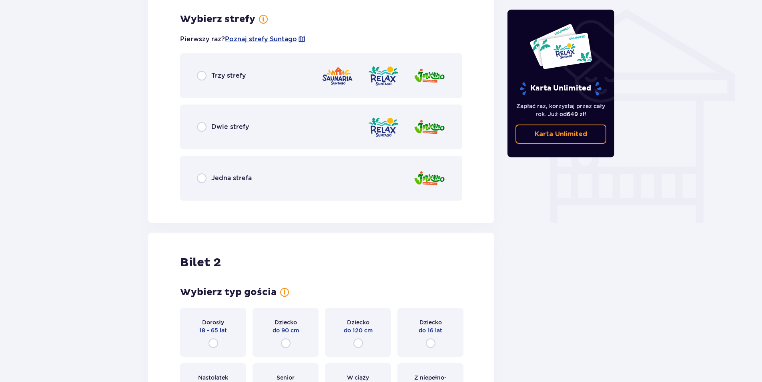
scroll to position [645, 0]
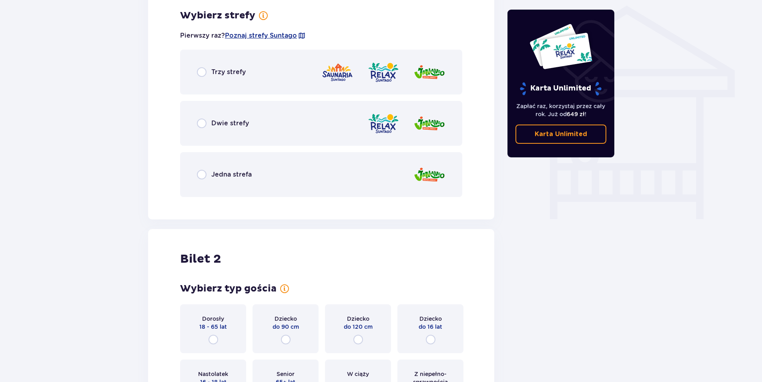
click at [209, 122] on div "Dwie strefy" at bounding box center [223, 124] width 52 height 10
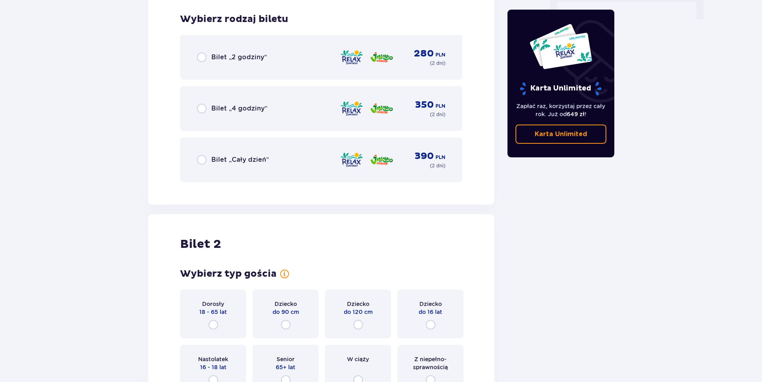
scroll to position [848, 0]
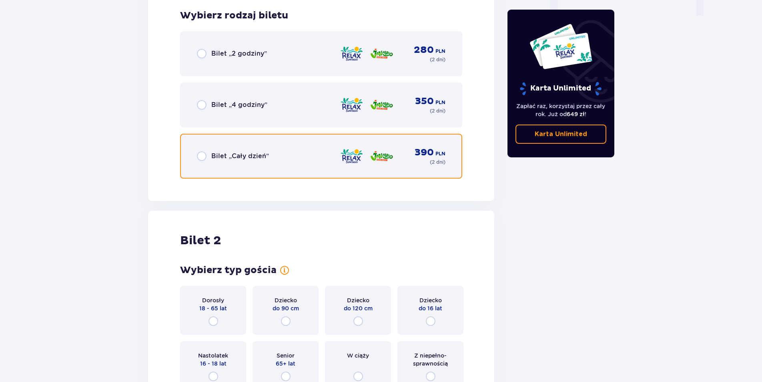
click at [204, 155] on input "radio" at bounding box center [202, 156] width 10 height 10
radio input "true"
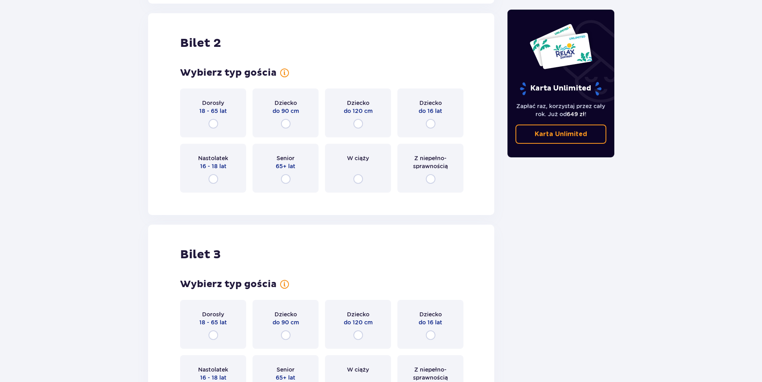
scroll to position [1049, 0]
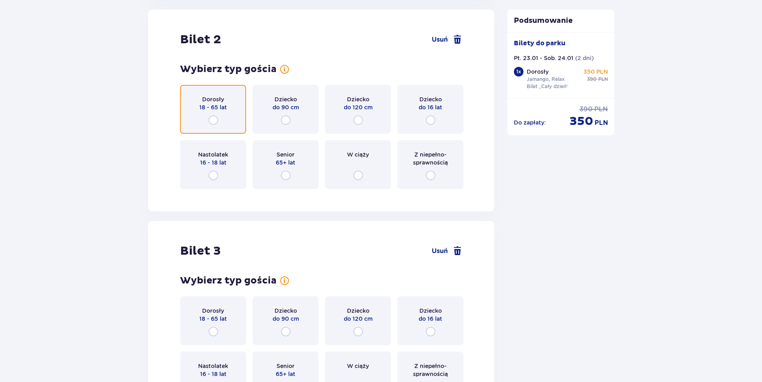
click at [211, 119] on input "radio" at bounding box center [214, 120] width 10 height 10
radio input "true"
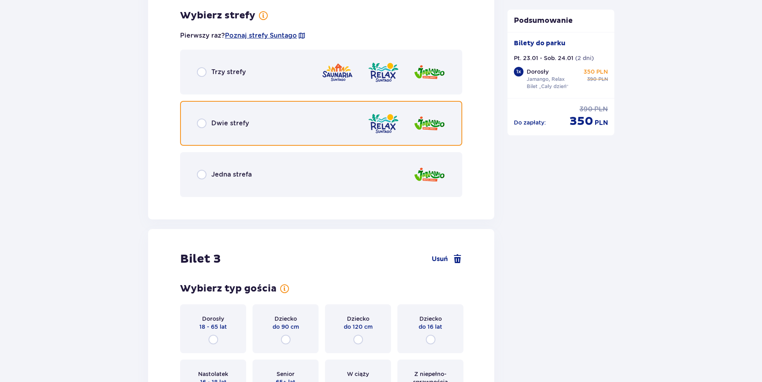
click at [199, 125] on input "radio" at bounding box center [202, 124] width 10 height 10
radio input "true"
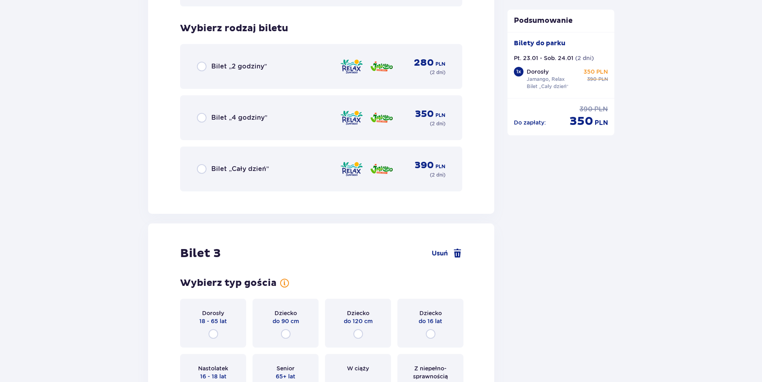
scroll to position [1448, 0]
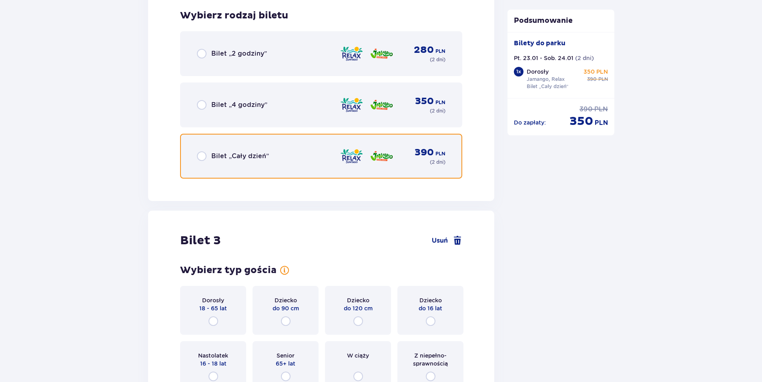
click at [204, 155] on input "radio" at bounding box center [202, 156] width 10 height 10
radio input "true"
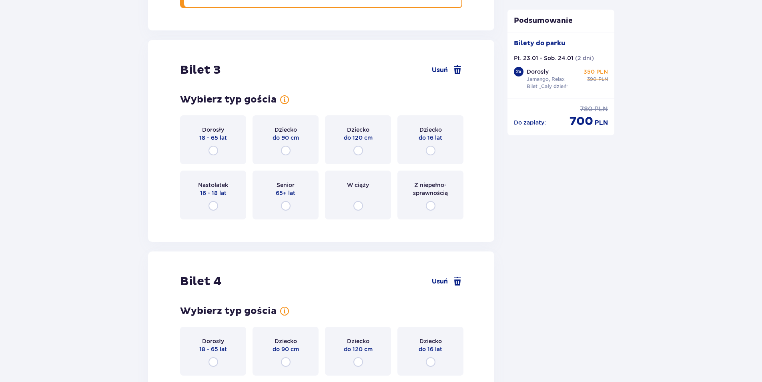
scroll to position [1649, 0]
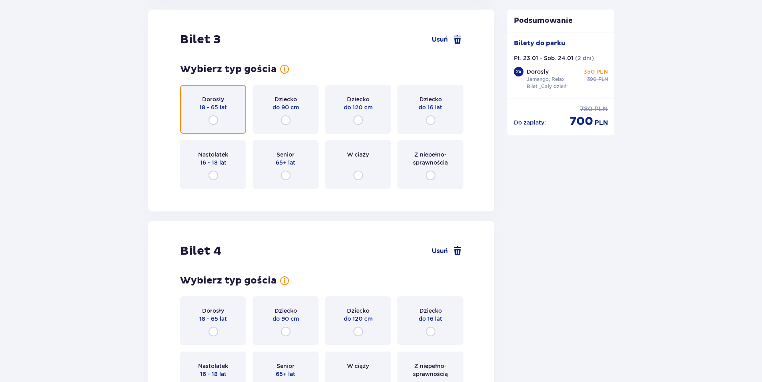
click at [214, 119] on input "radio" at bounding box center [214, 120] width 10 height 10
radio input "true"
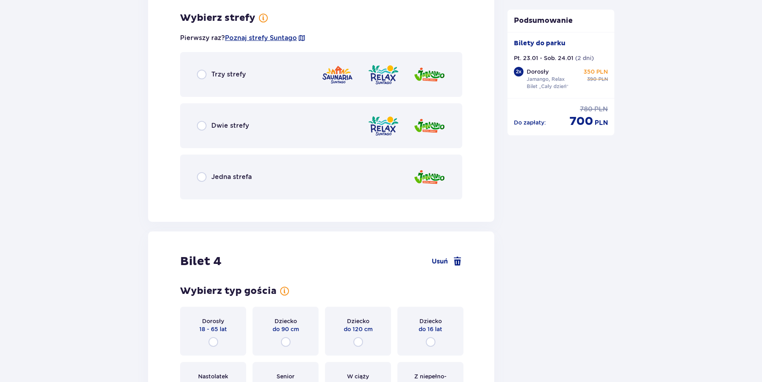
scroll to position [1844, 0]
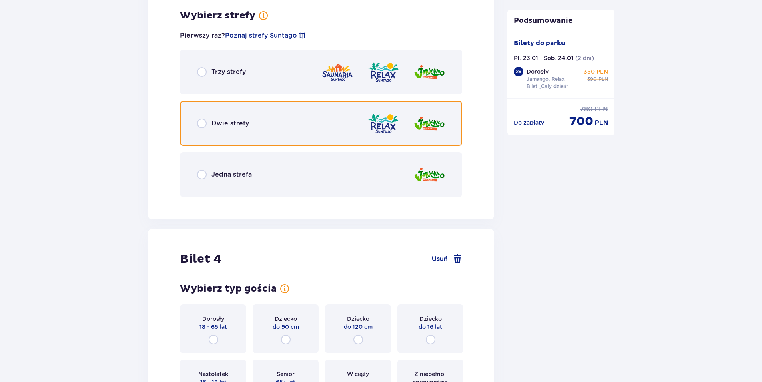
click at [201, 120] on input "radio" at bounding box center [202, 124] width 10 height 10
radio input "true"
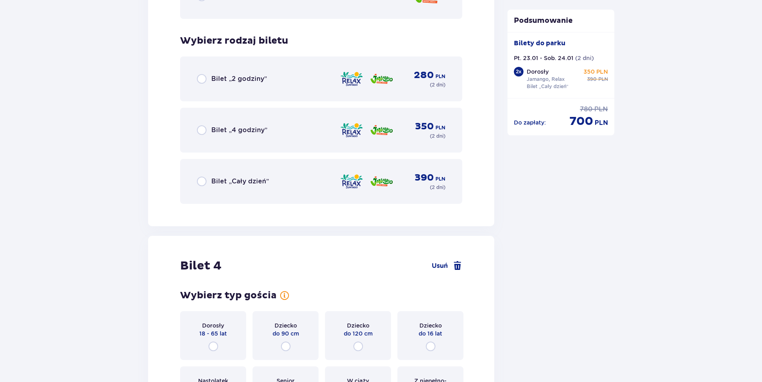
scroll to position [2048, 0]
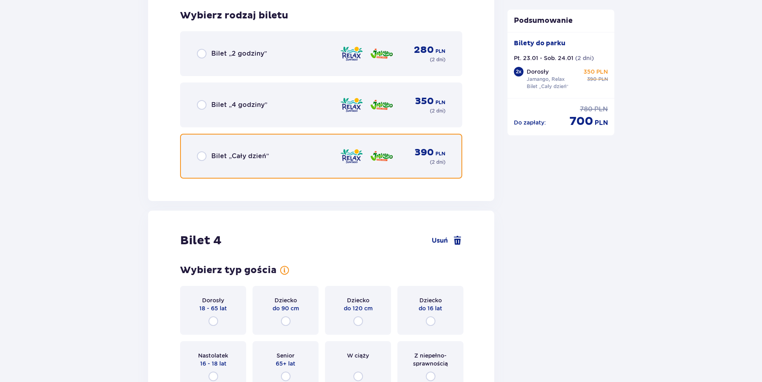
click at [202, 156] on input "radio" at bounding box center [202, 156] width 10 height 10
radio input "true"
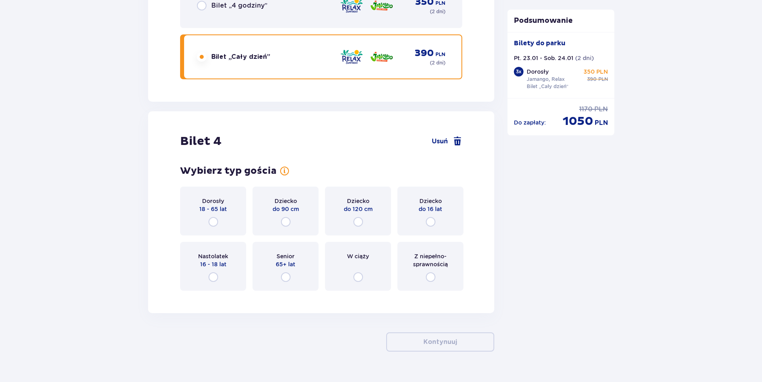
scroll to position [2165, 0]
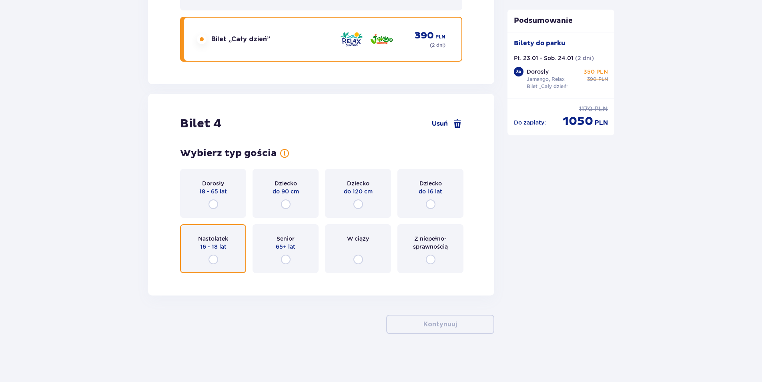
click at [214, 261] on input "radio" at bounding box center [214, 260] width 10 height 10
radio input "true"
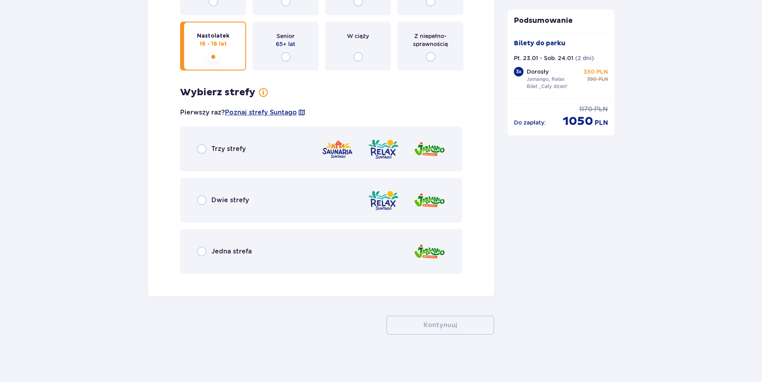
scroll to position [2368, 0]
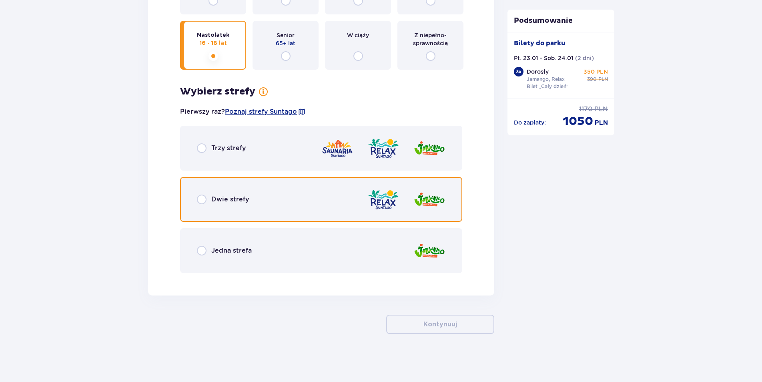
click at [199, 199] on input "radio" at bounding box center [202, 200] width 10 height 10
radio input "true"
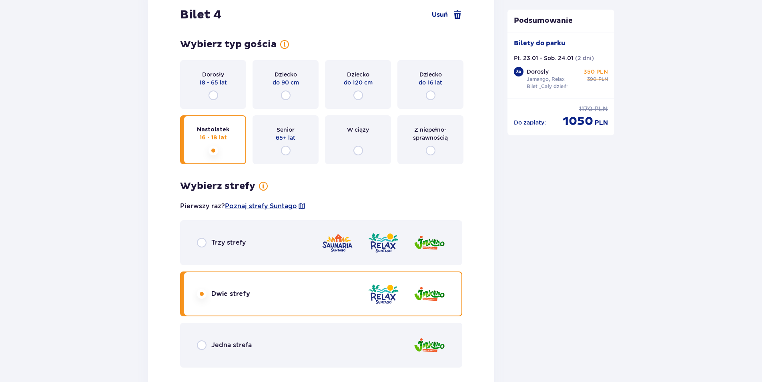
scroll to position [2273, 0]
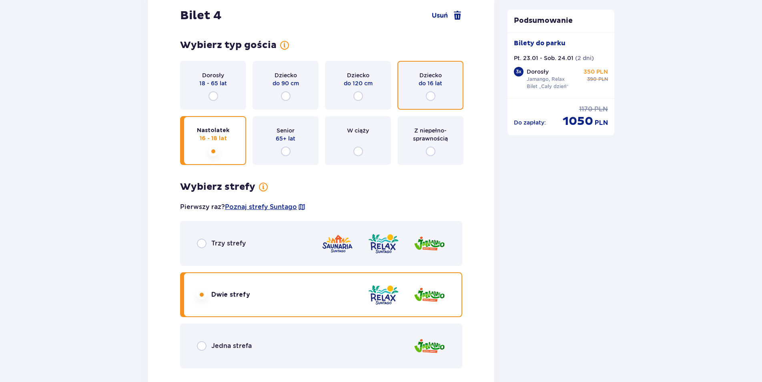
click at [431, 95] on input "radio" at bounding box center [431, 96] width 10 height 10
radio input "true"
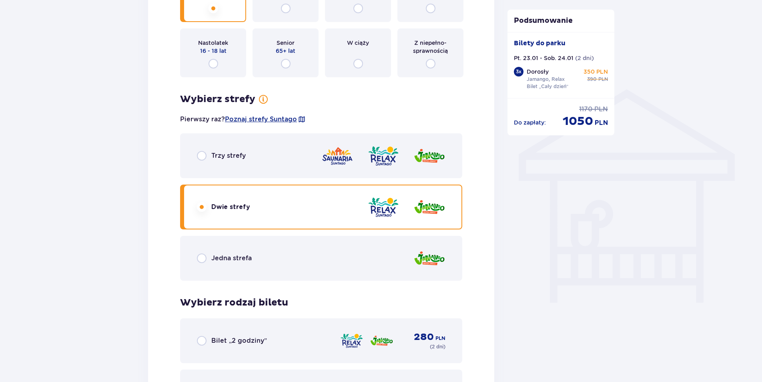
scroll to position [601, 0]
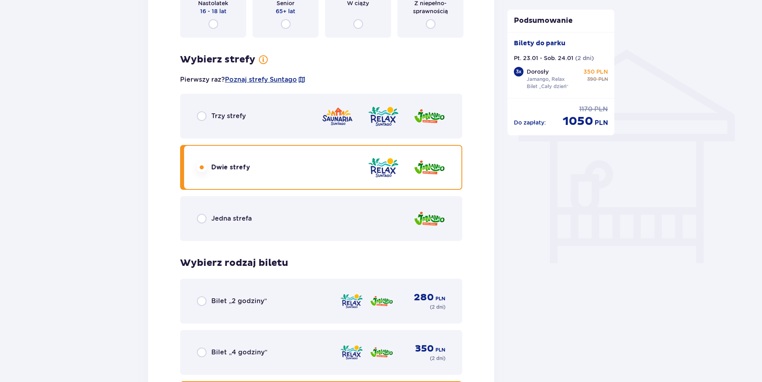
click at [239, 217] on p "Jedna strefa" at bounding box center [231, 218] width 40 height 9
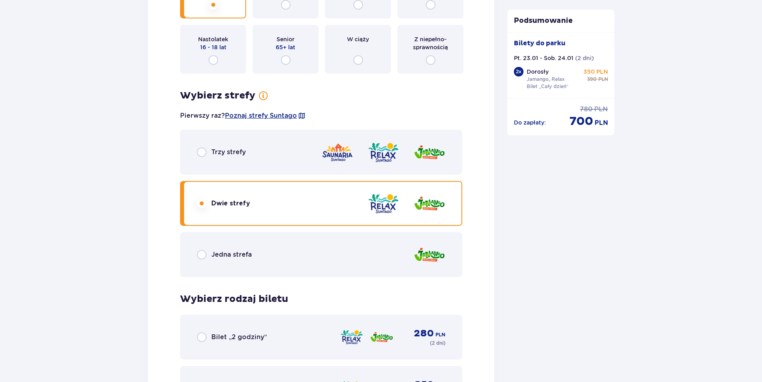
scroll to position [1168, 0]
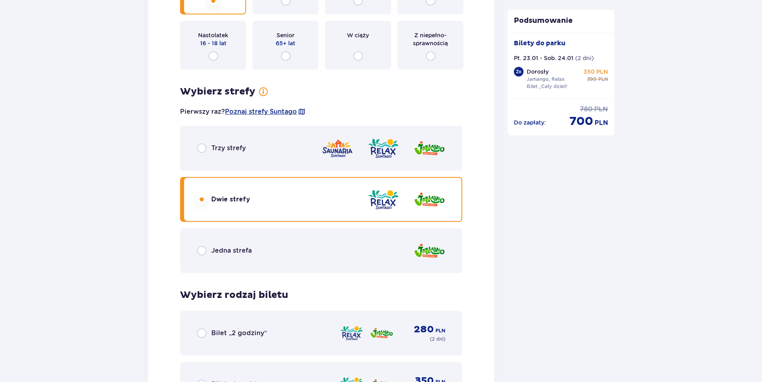
click at [223, 256] on div "Jedna strefa" at bounding box center [321, 250] width 282 height 45
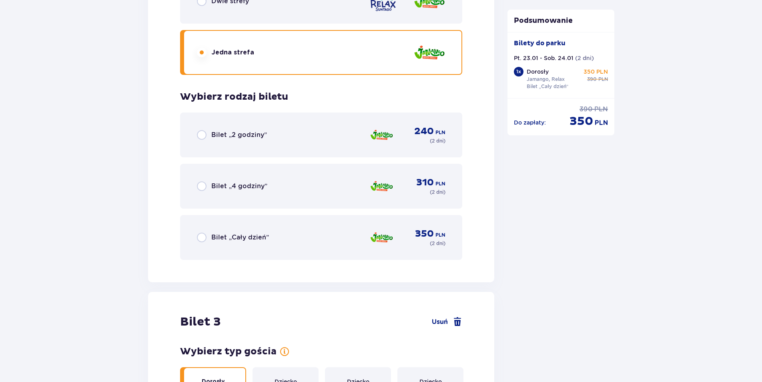
scroll to position [1369, 0]
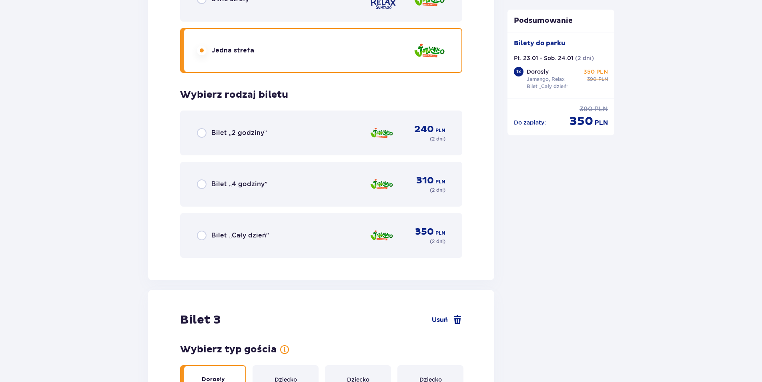
click at [225, 233] on p "Bilet „Cały dzień”" at bounding box center [240, 235] width 58 height 9
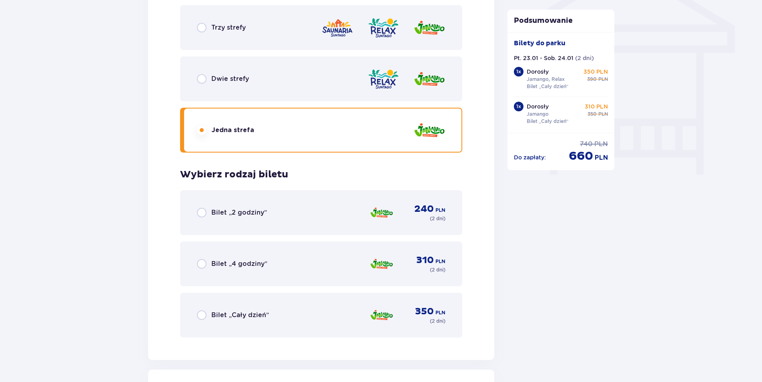
scroll to position [690, 0]
click at [215, 308] on div "Bilet „Cały dzień” 350 PLN ( 2 dni )" at bounding box center [321, 314] width 249 height 19
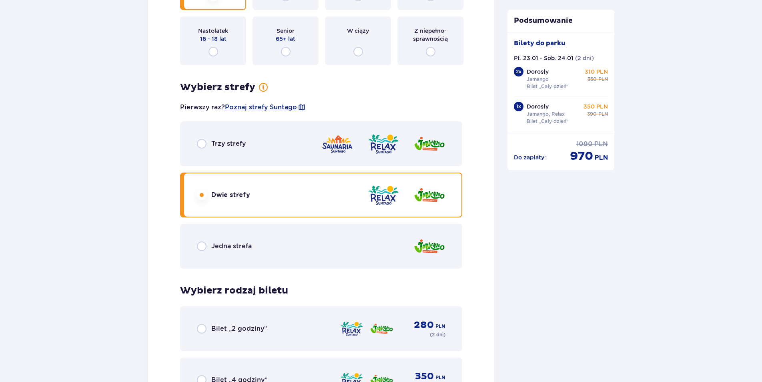
scroll to position [1785, 0]
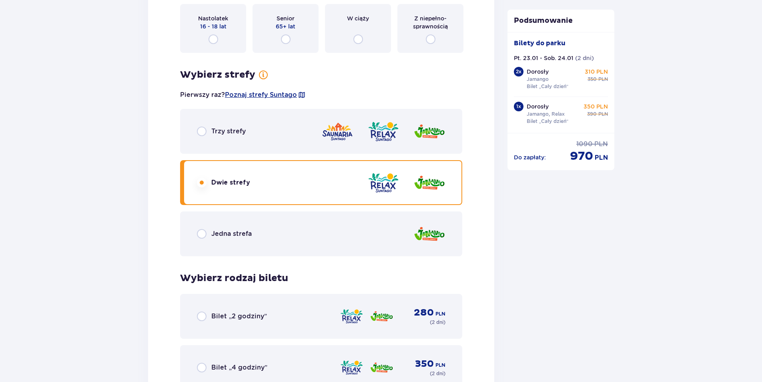
click at [239, 233] on p "Jedna strefa" at bounding box center [231, 233] width 40 height 9
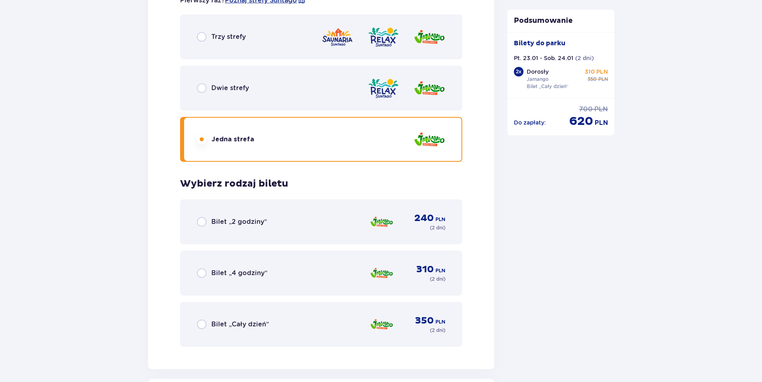
scroll to position [1985, 0]
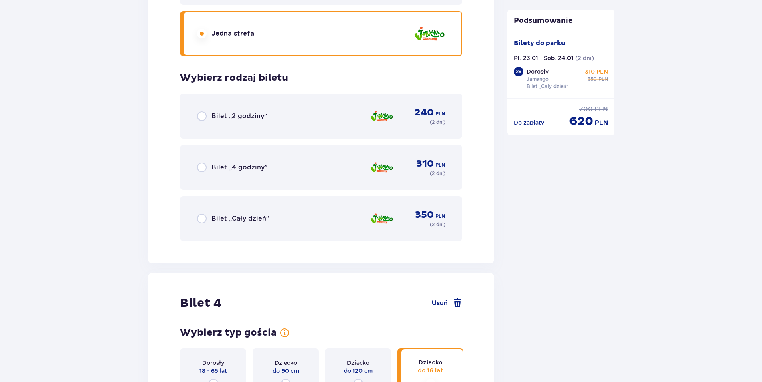
click at [235, 216] on p "Bilet „Cały dzień”" at bounding box center [240, 218] width 58 height 9
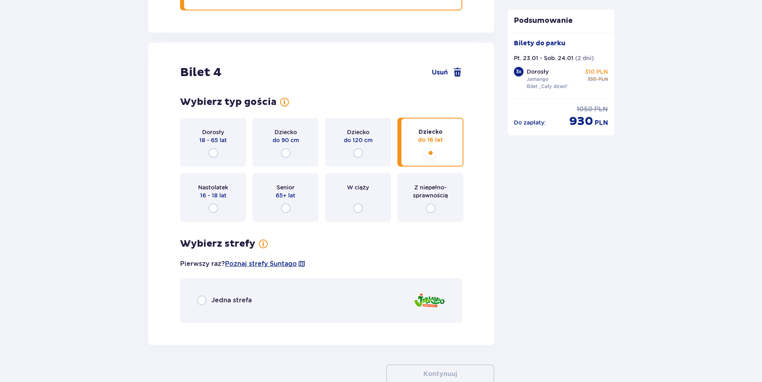
scroll to position [2249, 0]
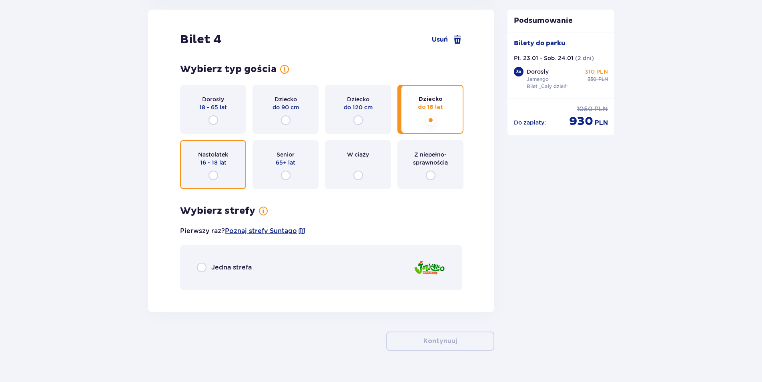
click at [213, 171] on input "radio" at bounding box center [214, 176] width 10 height 10
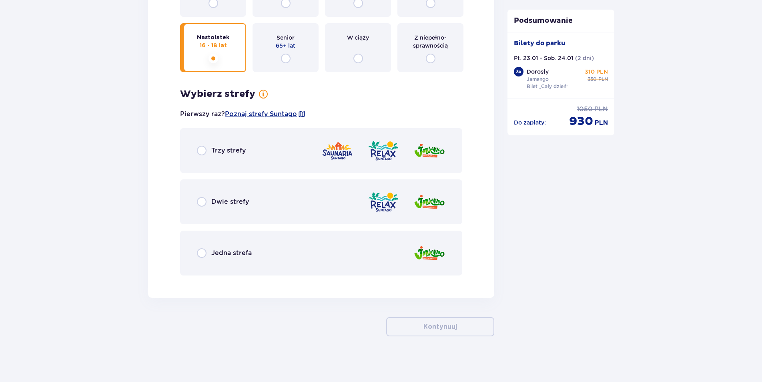
scroll to position [2368, 0]
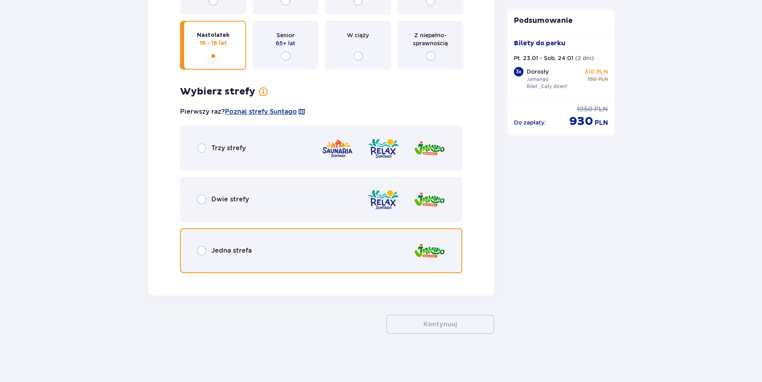
click at [202, 253] on input "radio" at bounding box center [202, 251] width 10 height 10
radio input "true"
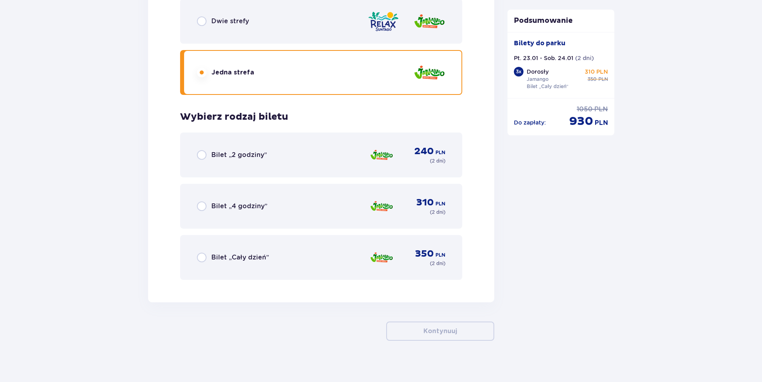
scroll to position [2553, 0]
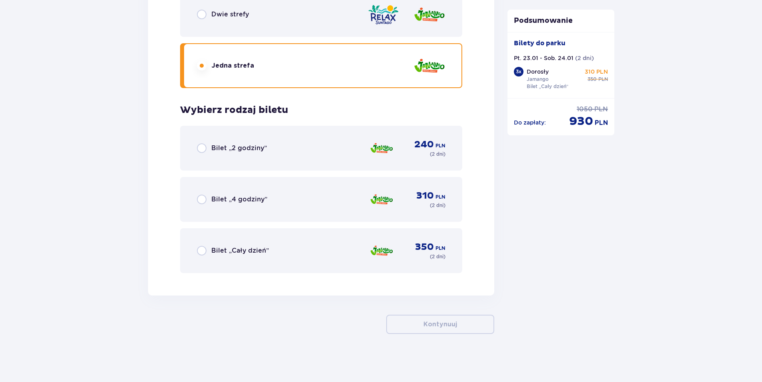
click at [229, 250] on p "Bilet „Cały dzień”" at bounding box center [240, 250] width 58 height 9
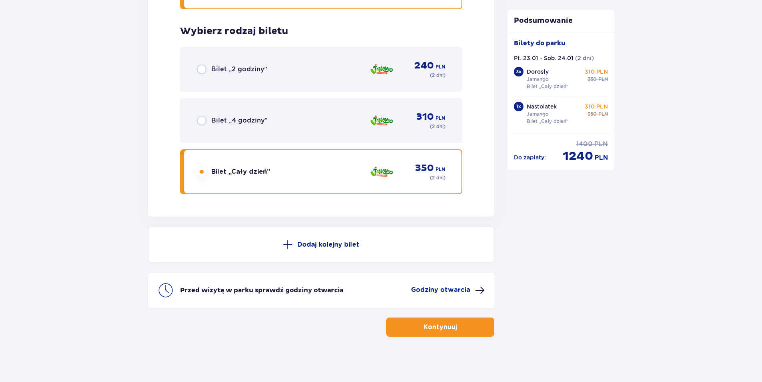
scroll to position [2635, 0]
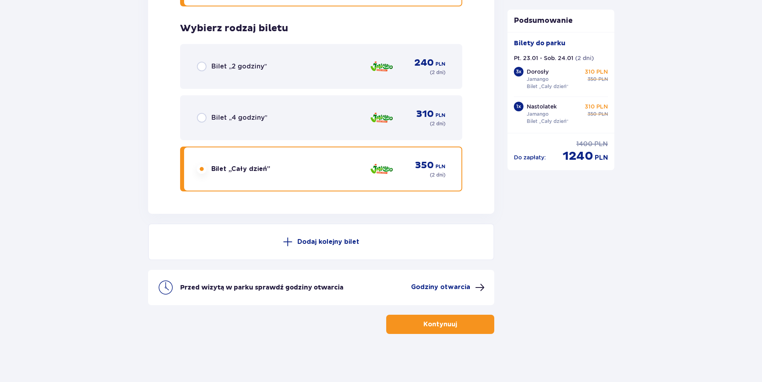
click at [442, 326] on p "Kontynuuj" at bounding box center [441, 324] width 34 height 9
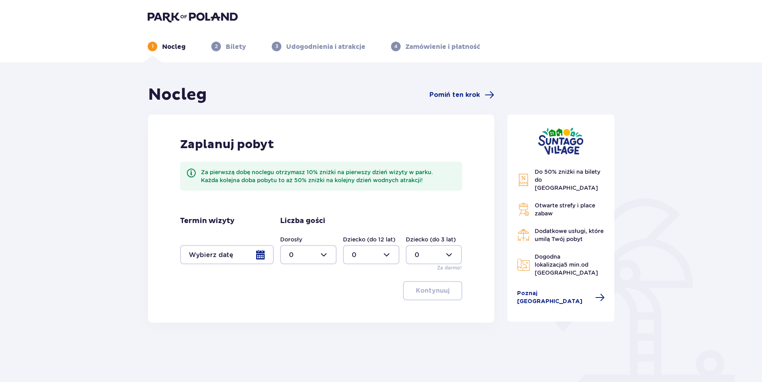
click at [265, 255] on div at bounding box center [227, 254] width 94 height 19
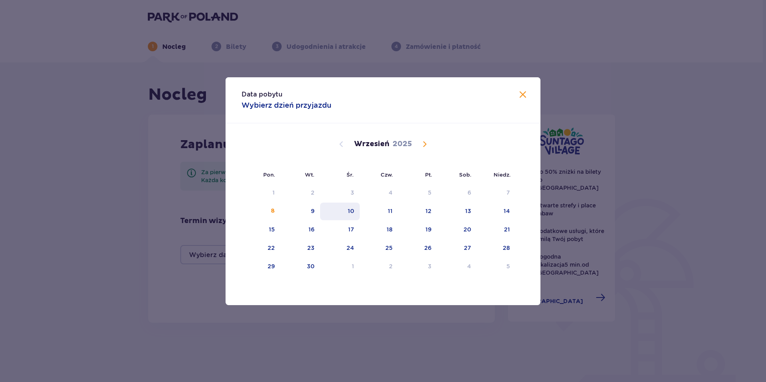
click at [352, 209] on div "10" at bounding box center [351, 211] width 6 height 8
click at [387, 212] on div "11" at bounding box center [379, 212] width 39 height 18
type input "[DATE] - [DATE]"
